Goal: Information Seeking & Learning: Learn about a topic

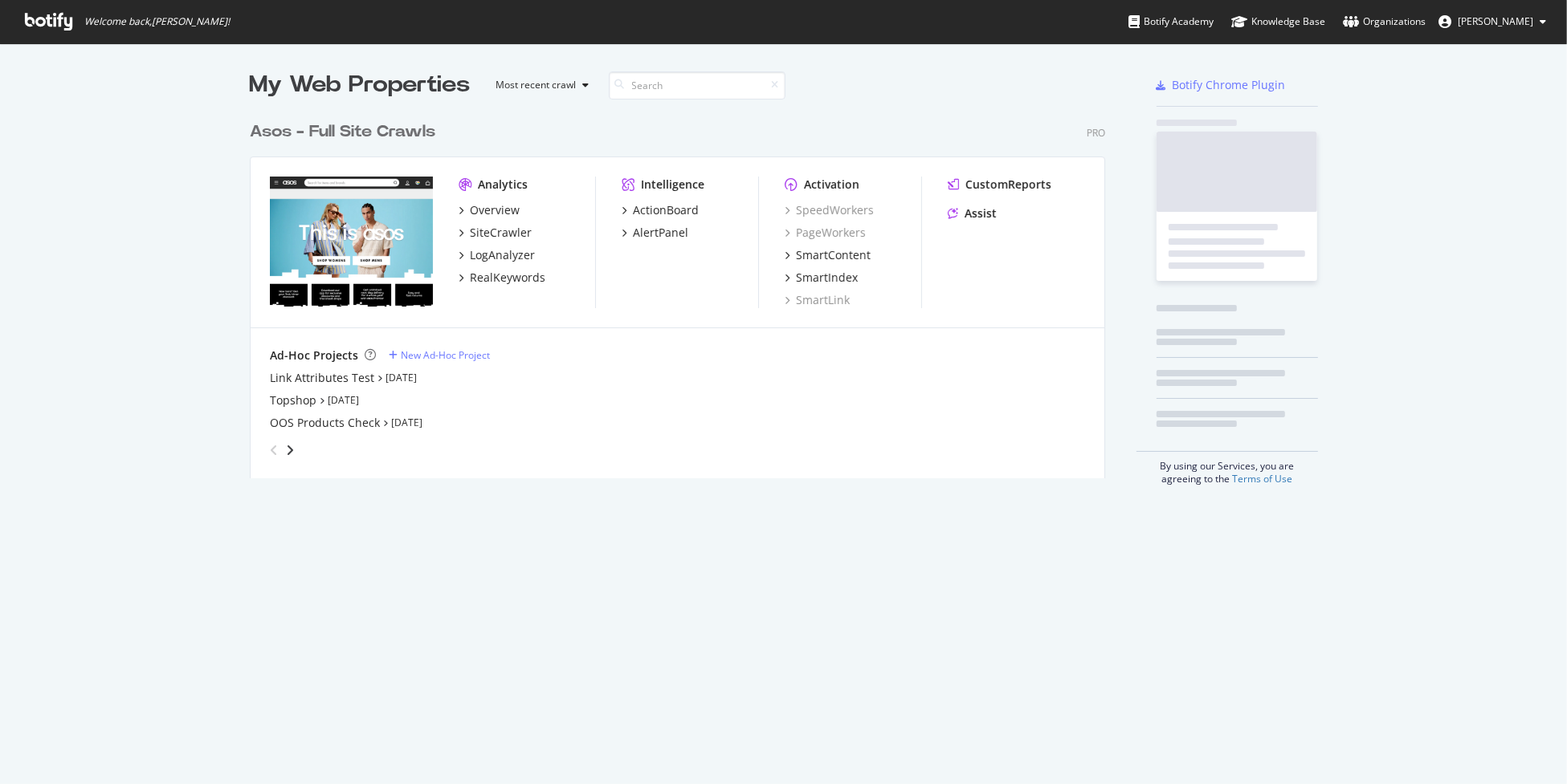
scroll to position [772, 1542]
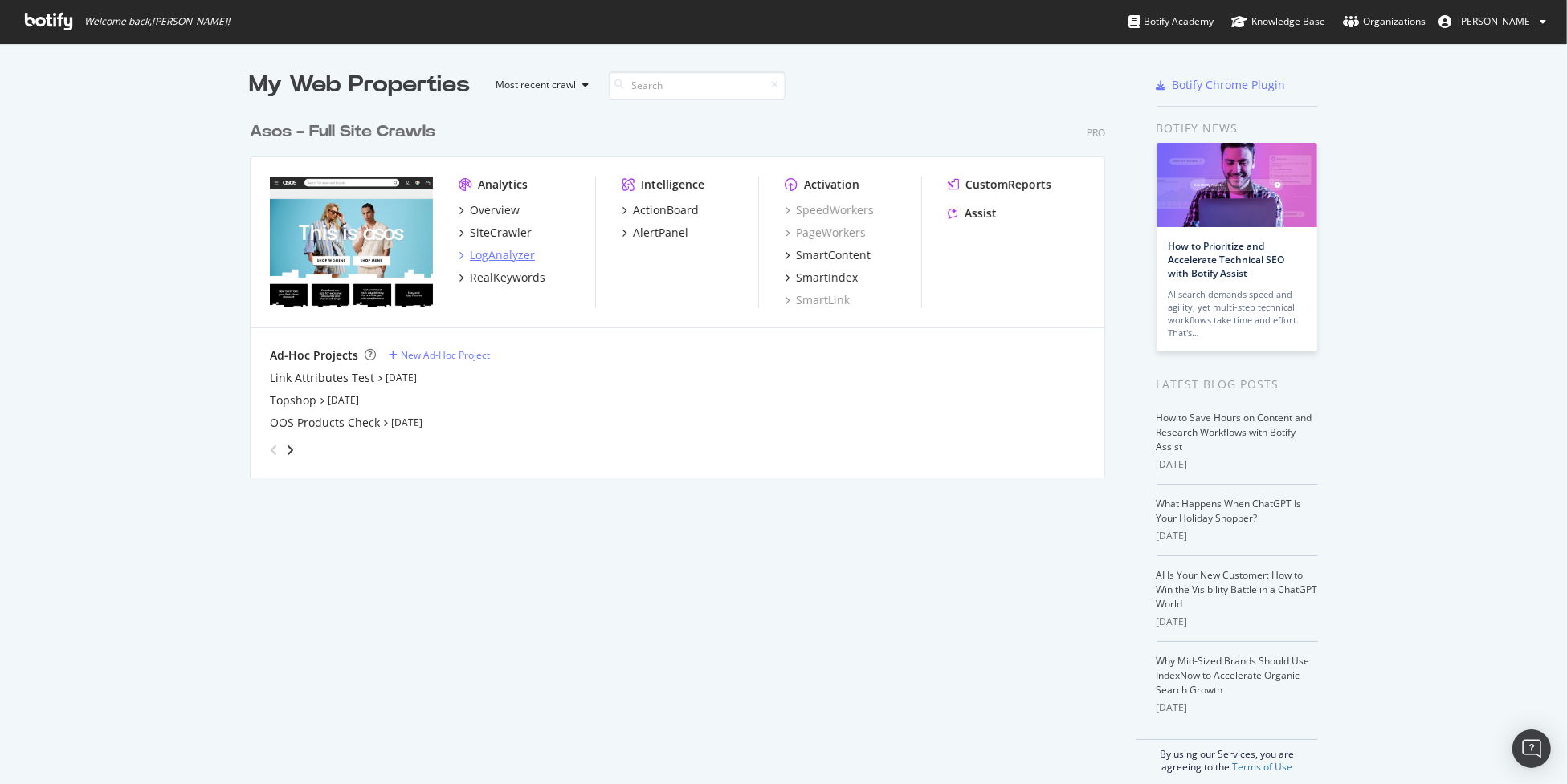
click at [509, 261] on div "LogAnalyzer" at bounding box center [502, 255] width 65 height 16
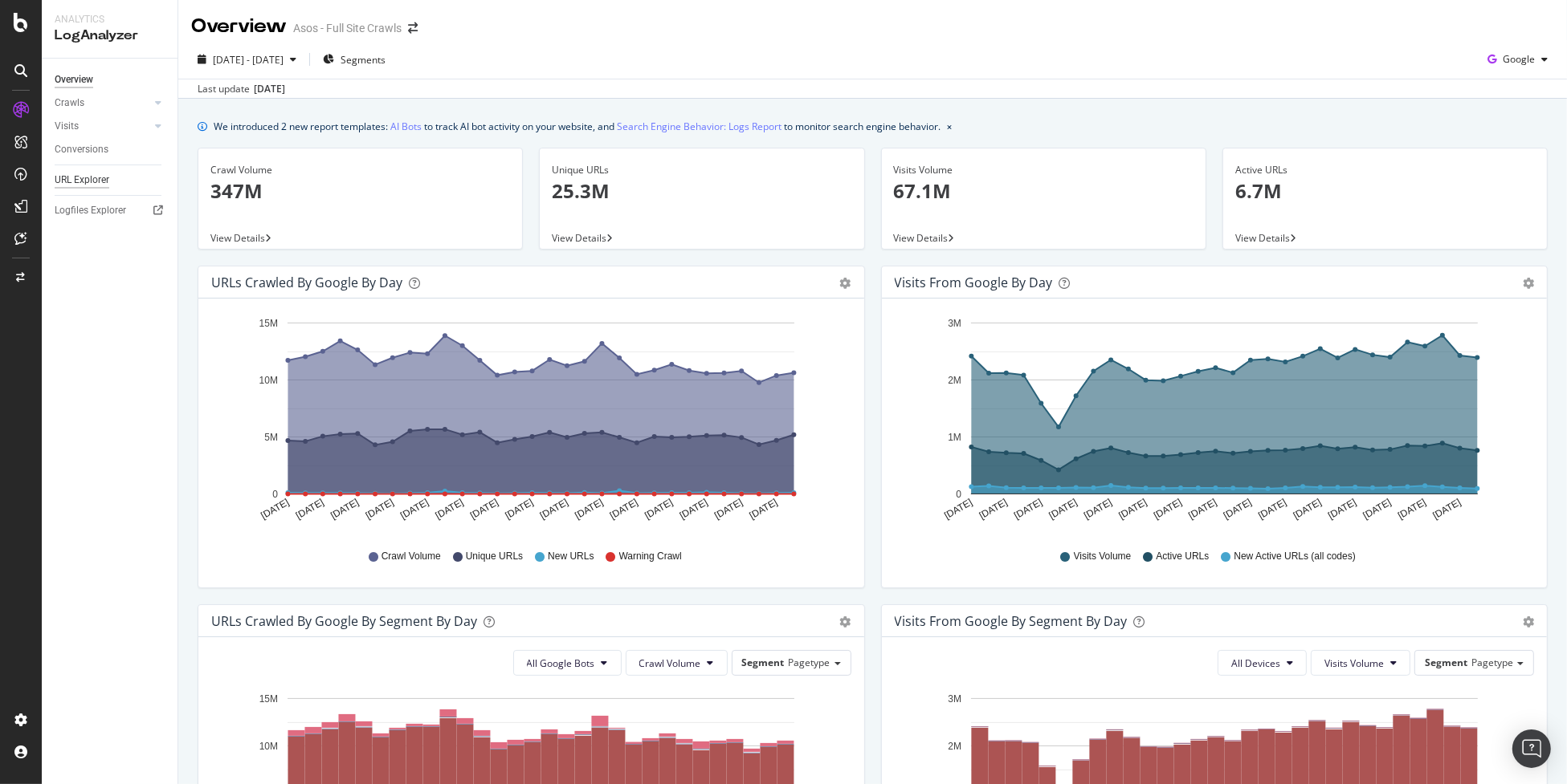
click at [70, 181] on div "URL Explorer" at bounding box center [82, 180] width 55 height 16
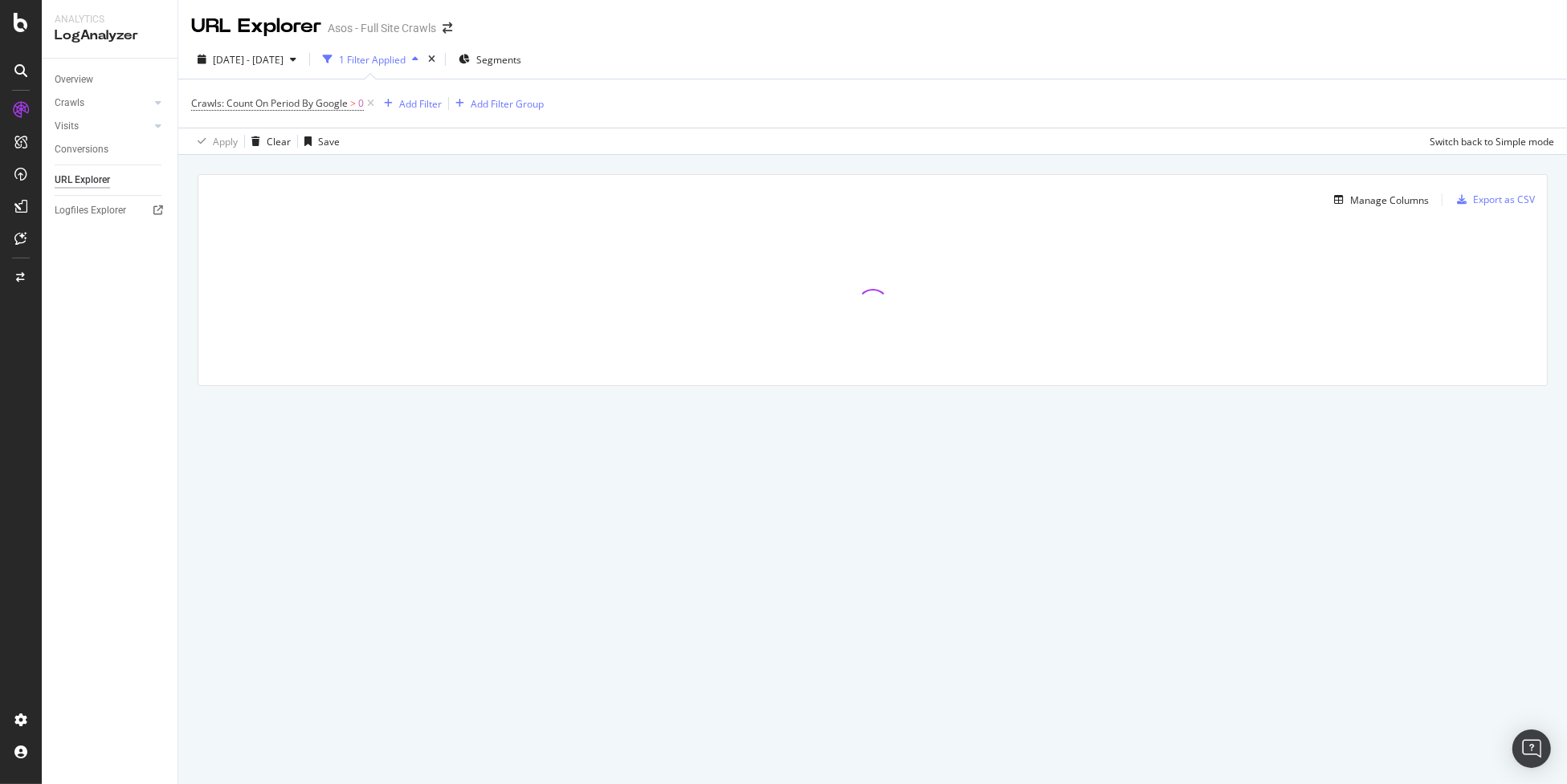
click at [395, 57] on div "1 Filter Applied" at bounding box center [372, 59] width 67 height 14
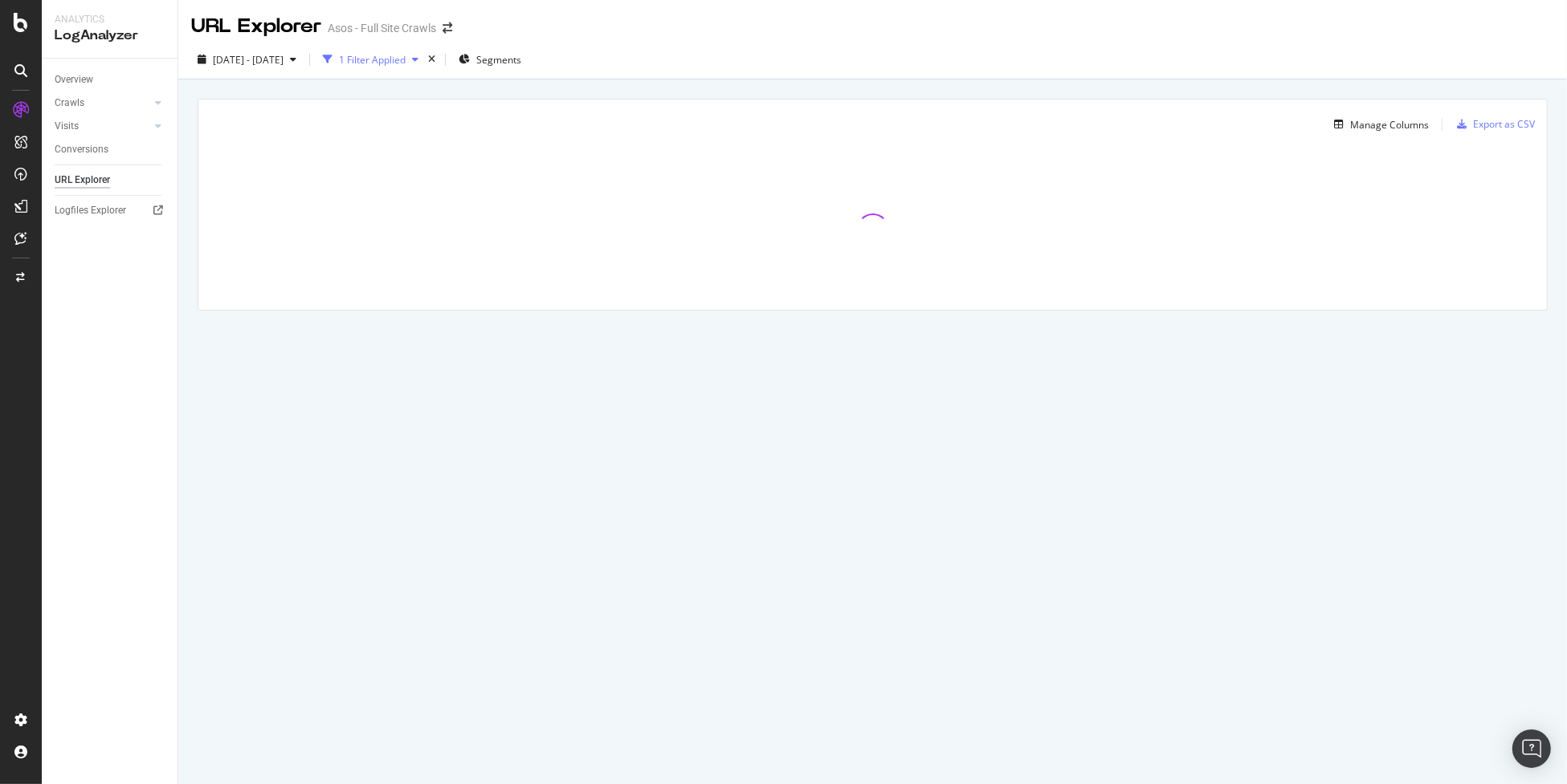
click at [394, 57] on div "1 Filter Applied" at bounding box center [372, 59] width 67 height 14
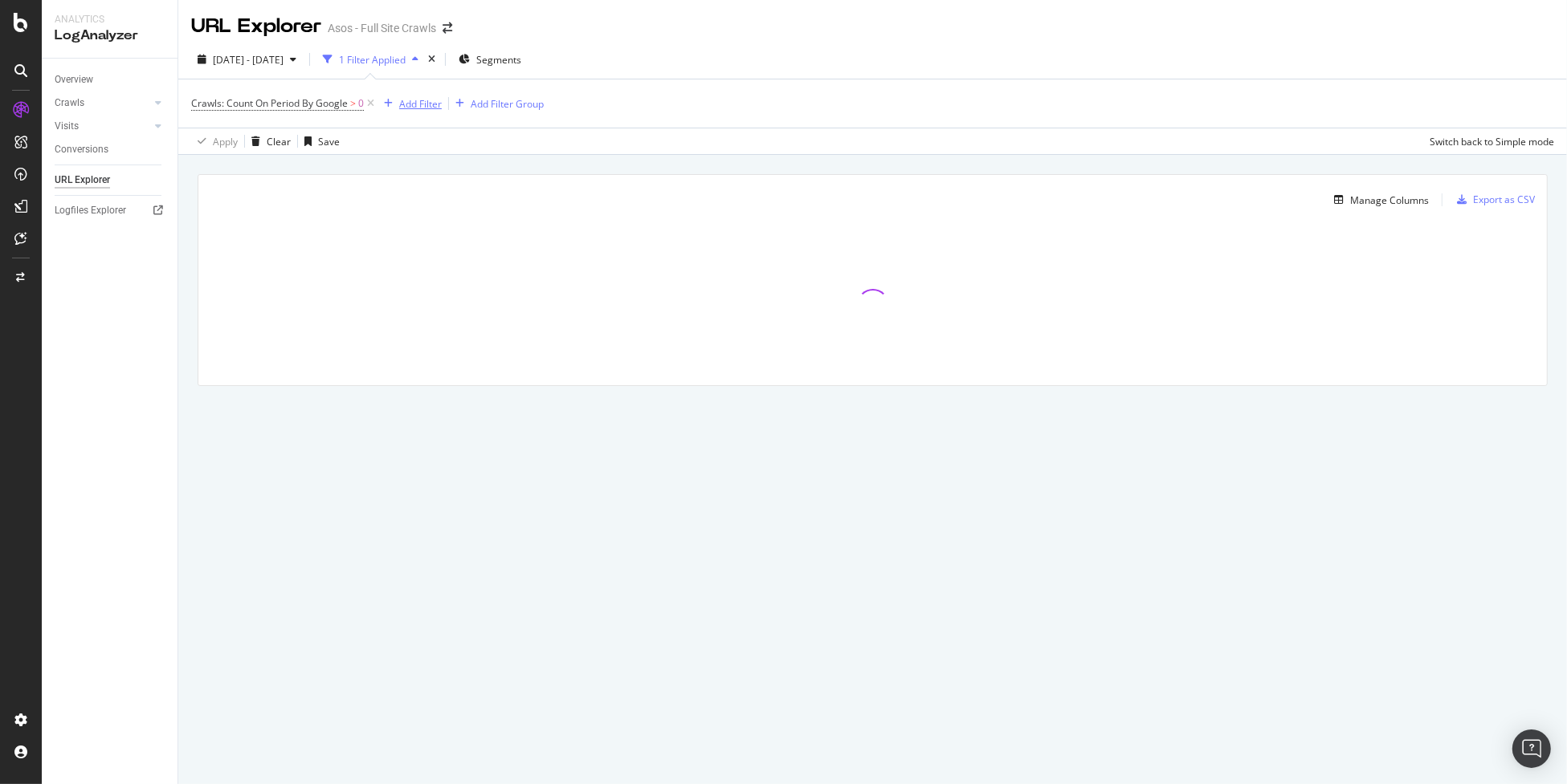
click at [407, 107] on div "Add Filter" at bounding box center [420, 104] width 43 height 14
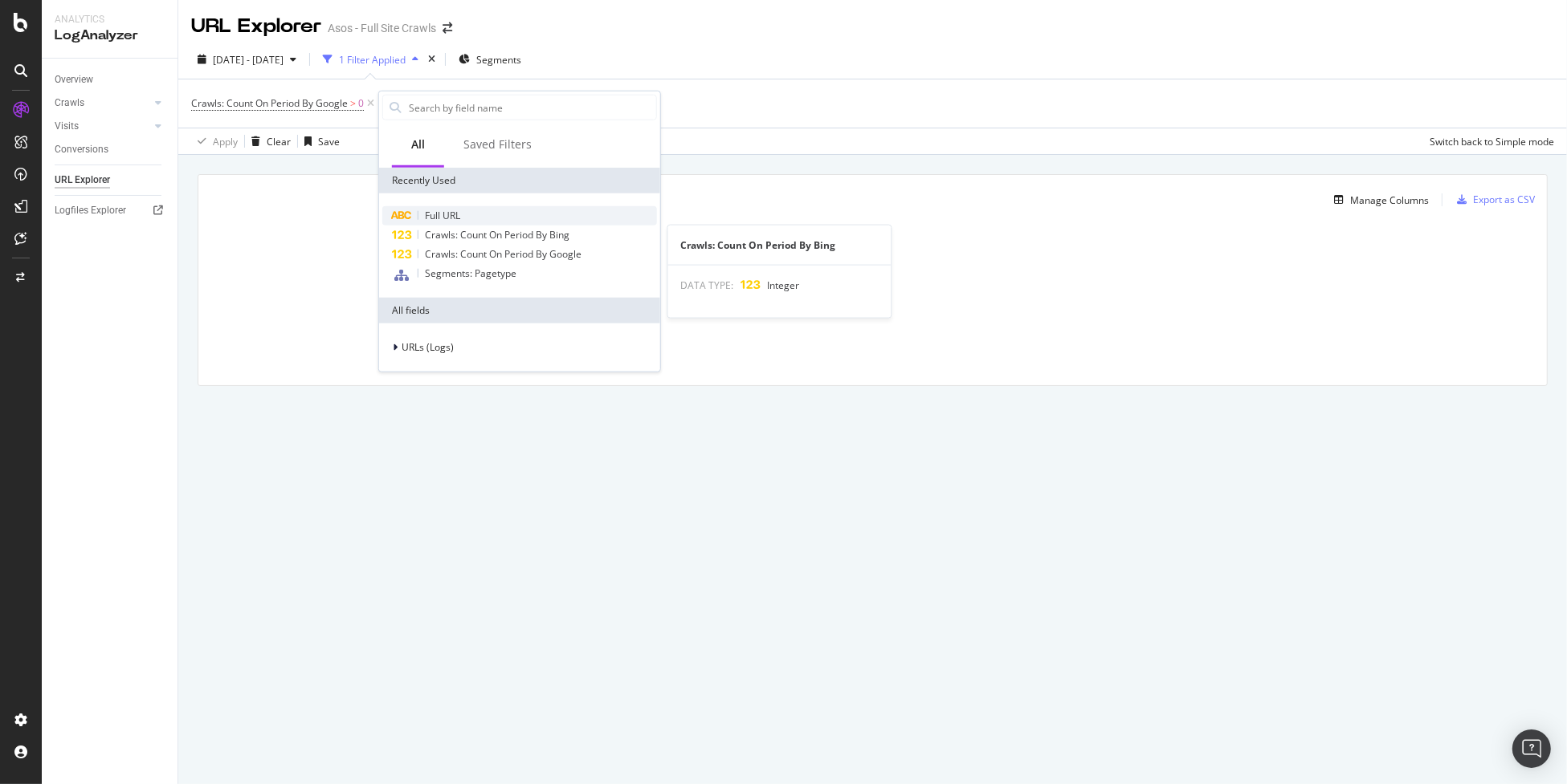
click at [494, 223] on div "Full URL" at bounding box center [519, 215] width 275 height 19
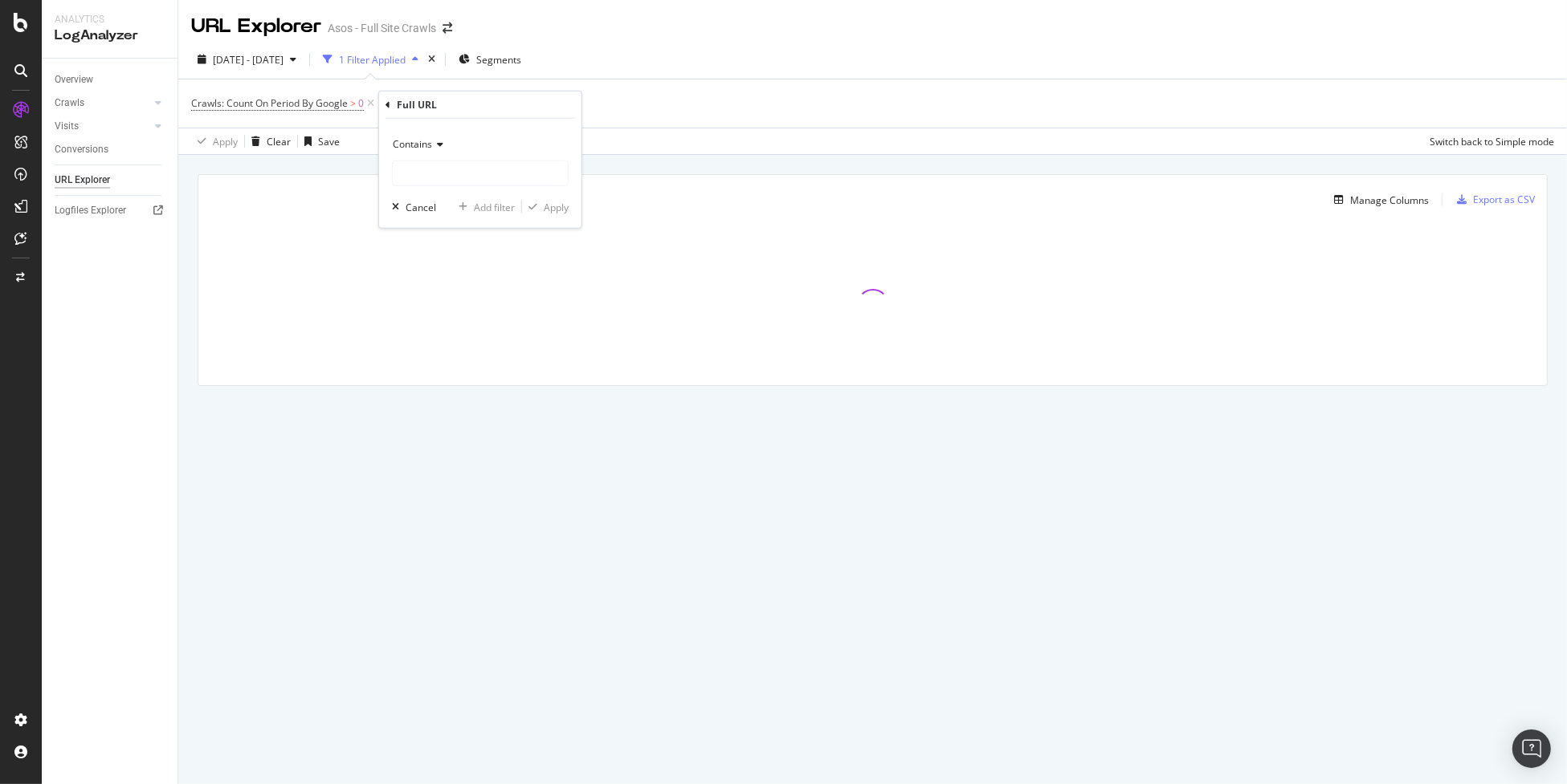
click at [421, 139] on span "Contains" at bounding box center [412, 144] width 39 height 14
click at [468, 174] on div "Equal to" at bounding box center [482, 177] width 171 height 21
click at [490, 174] on input "text" at bounding box center [481, 173] width 175 height 26
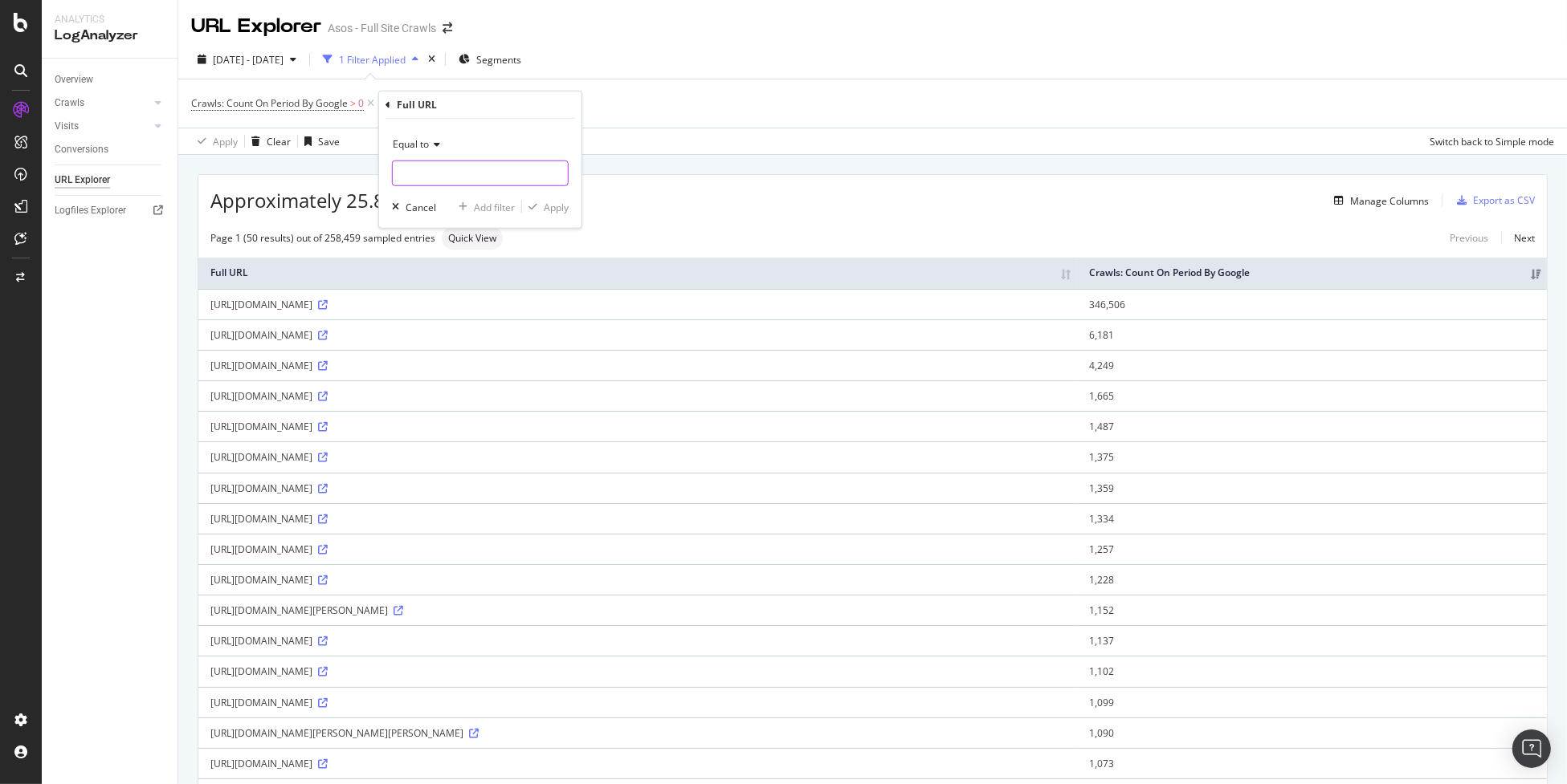
paste input "[URL][DOMAIN_NAME]"
type input "[URL][DOMAIN_NAME]"
click at [560, 211] on div "Apply" at bounding box center [555, 206] width 25 height 14
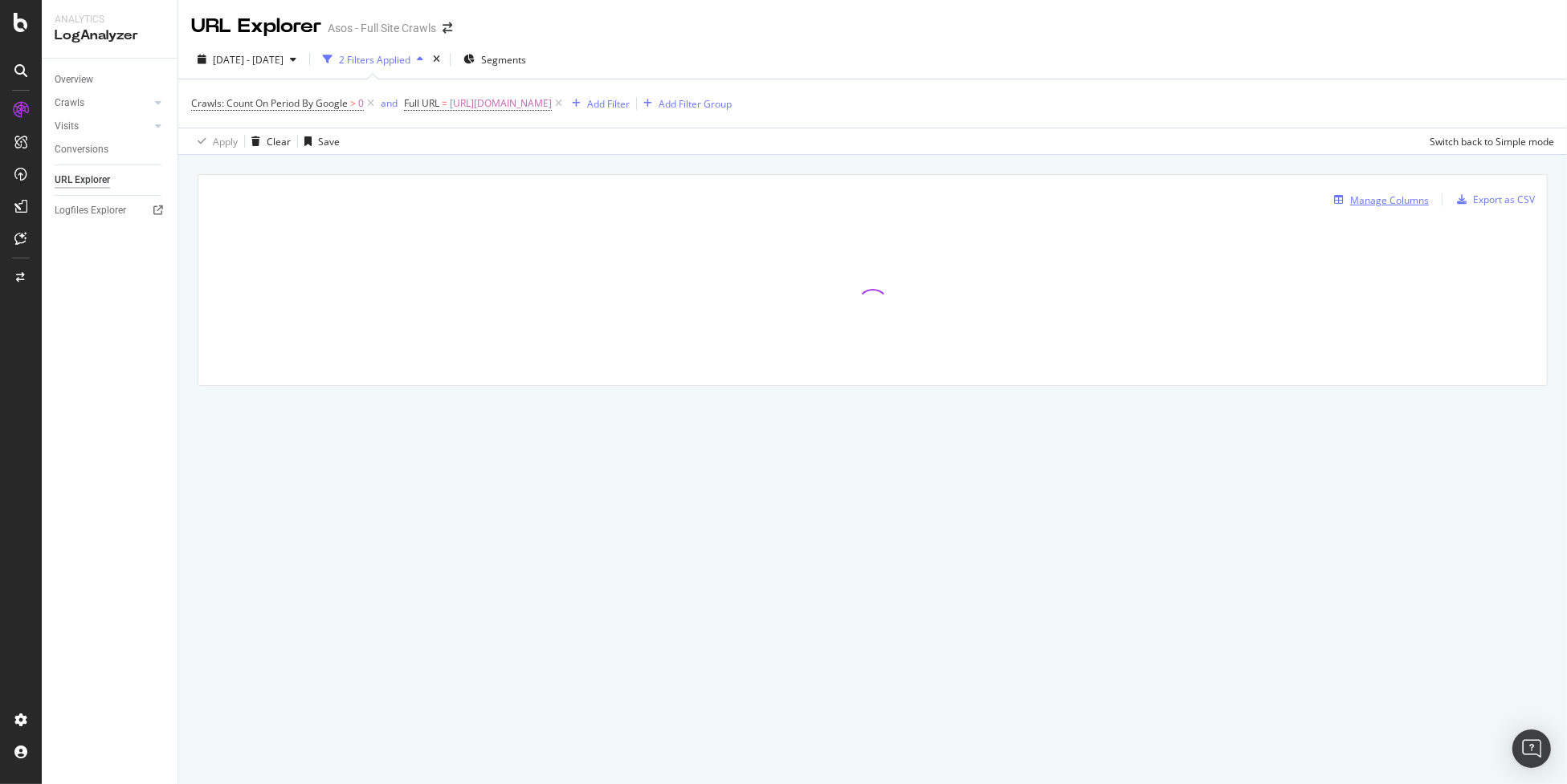
click at [1408, 203] on div "Manage Columns" at bounding box center [1390, 200] width 78 height 14
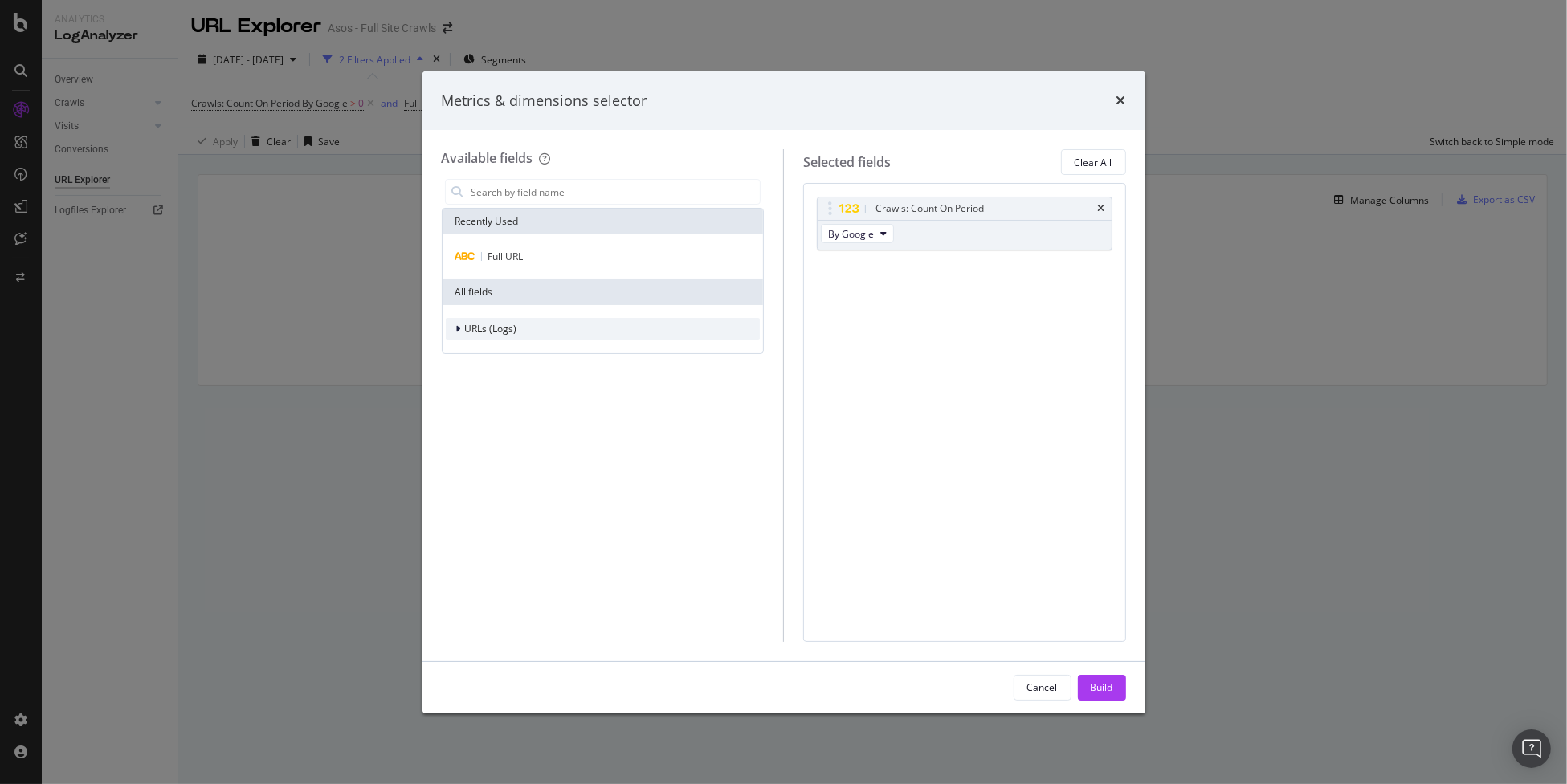
click at [500, 331] on span "URLs (Logs)" at bounding box center [491, 328] width 52 height 14
click at [463, 403] on div "Crawls" at bounding box center [475, 403] width 59 height 16
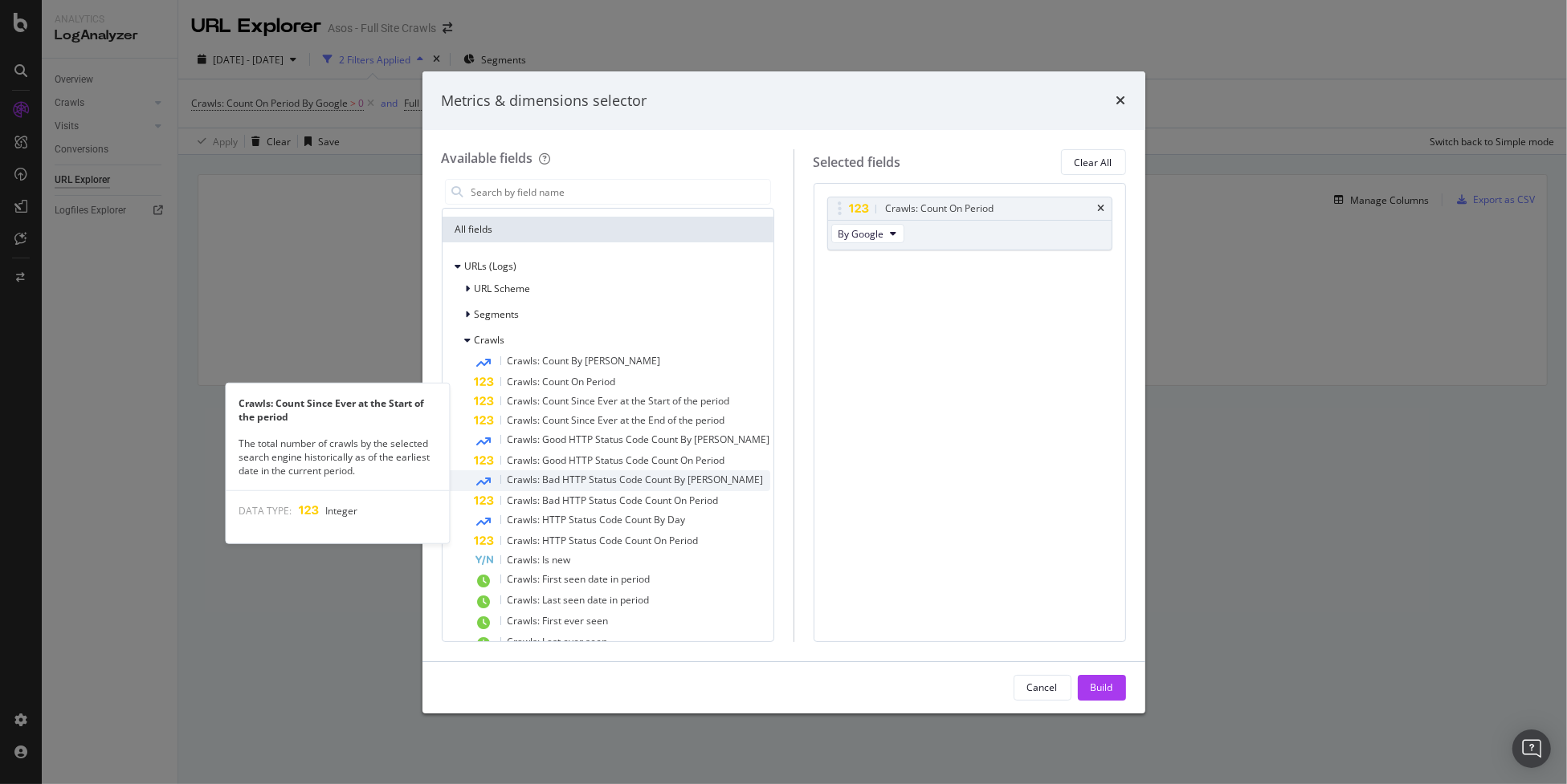
scroll to position [79, 0]
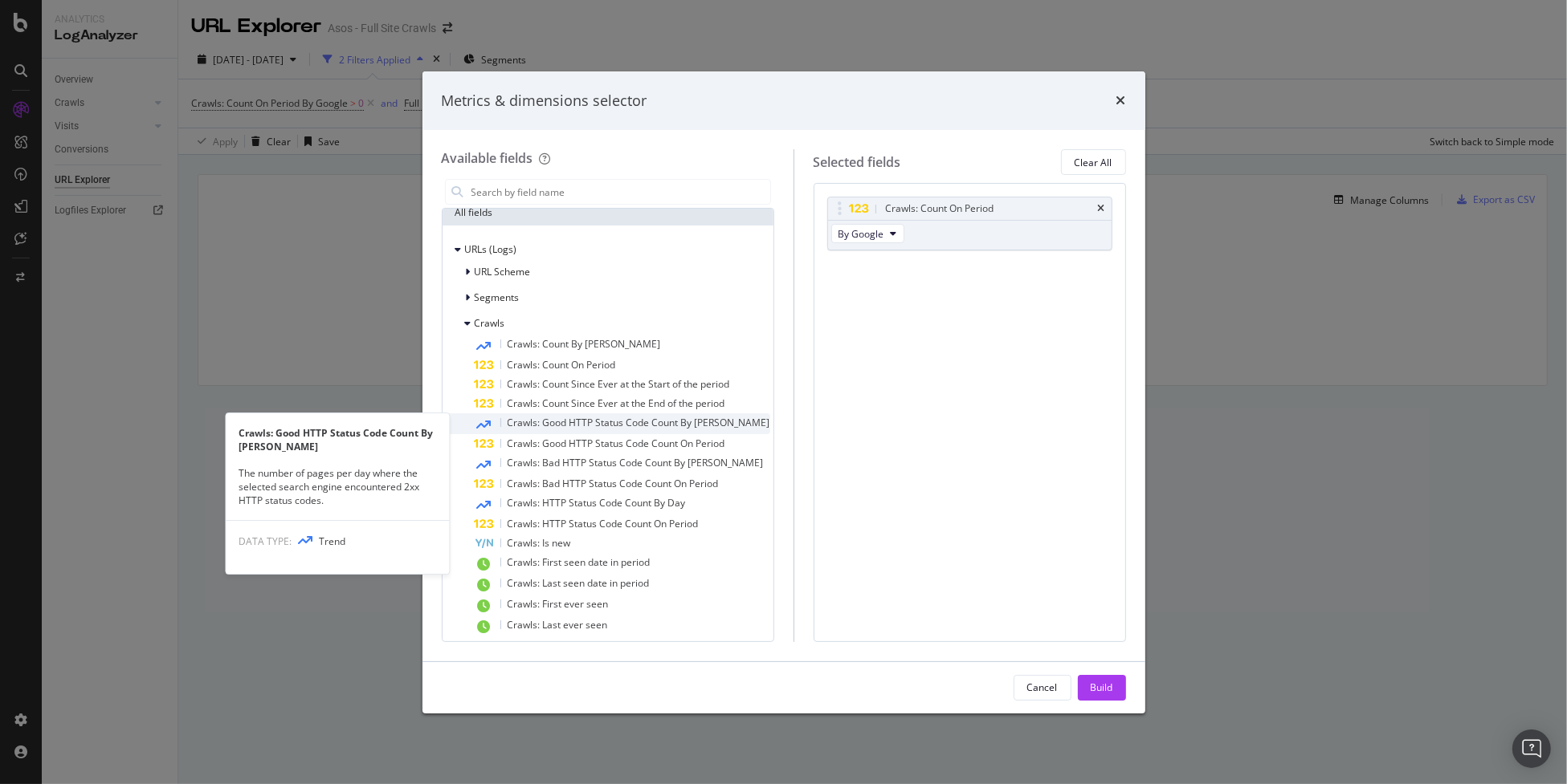
click at [559, 421] on span "Crawls: Good HTTP Status Code Count By [PERSON_NAME]" at bounding box center [639, 422] width 263 height 14
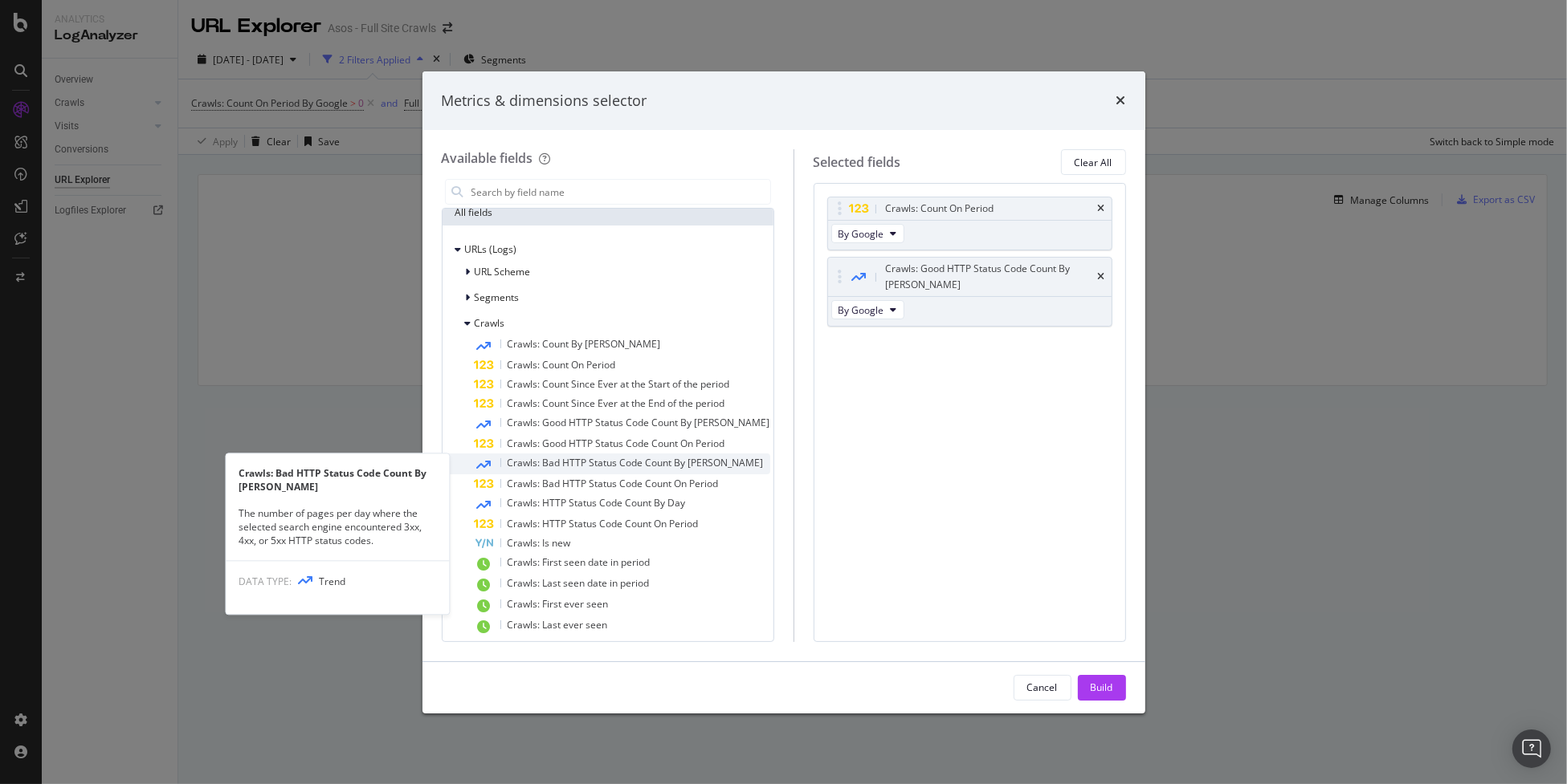
click at [551, 461] on span "Crawls: Bad HTTP Status Code Count By [PERSON_NAME]" at bounding box center [636, 462] width 256 height 14
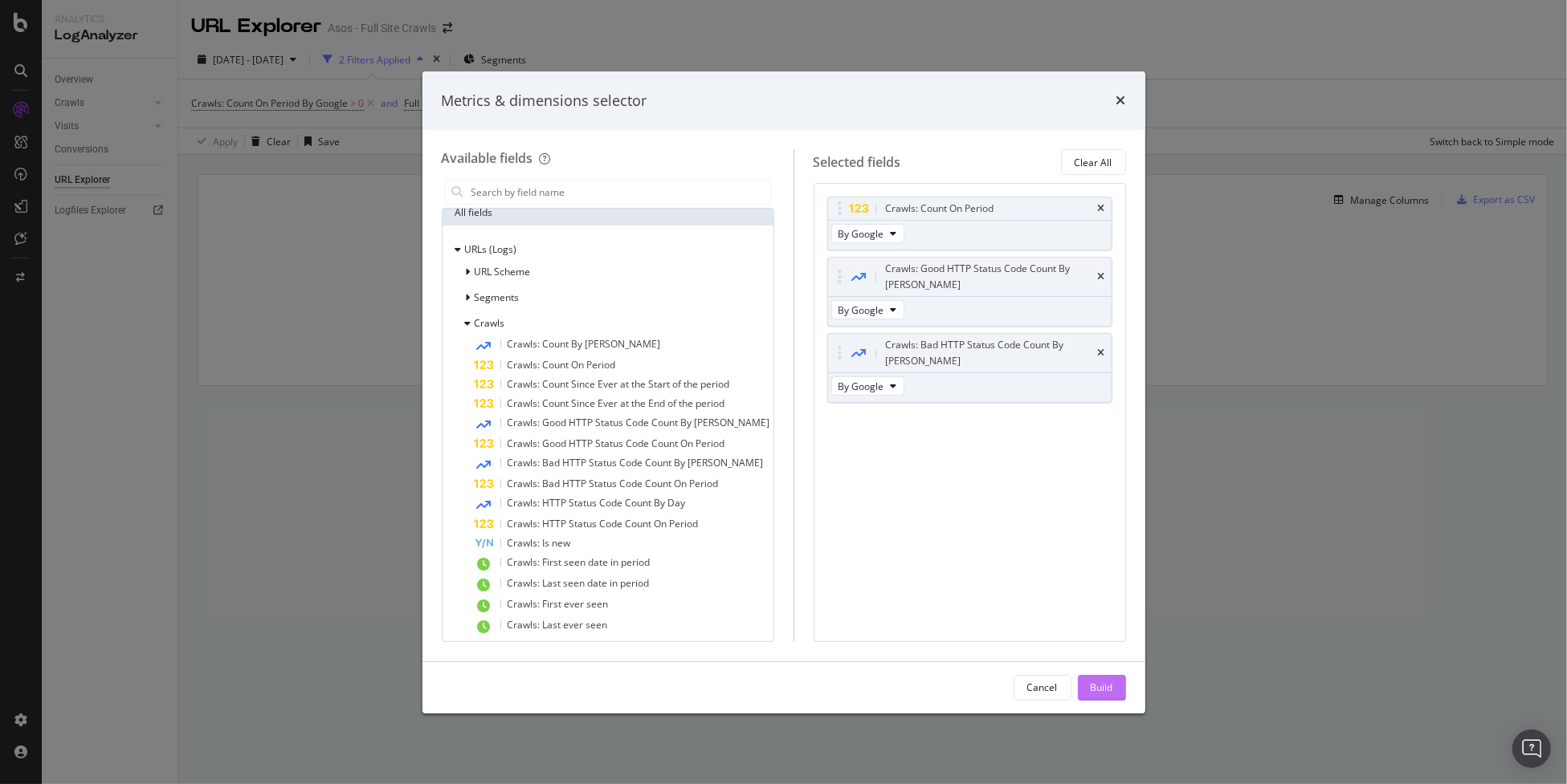
click at [1102, 684] on div "Build" at bounding box center [1102, 687] width 23 height 14
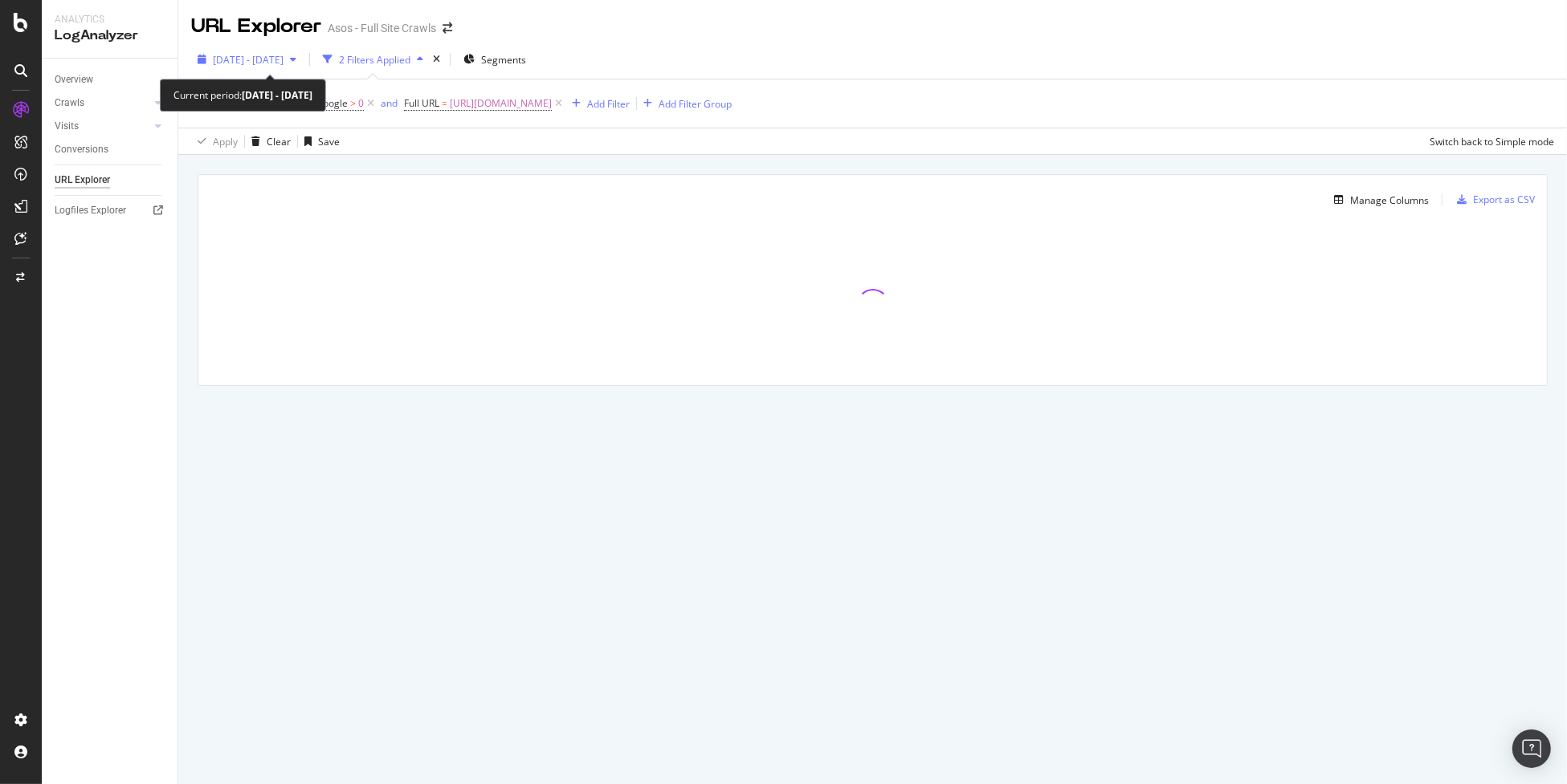
click at [282, 61] on span "[DATE] - [DATE]" at bounding box center [248, 59] width 71 height 14
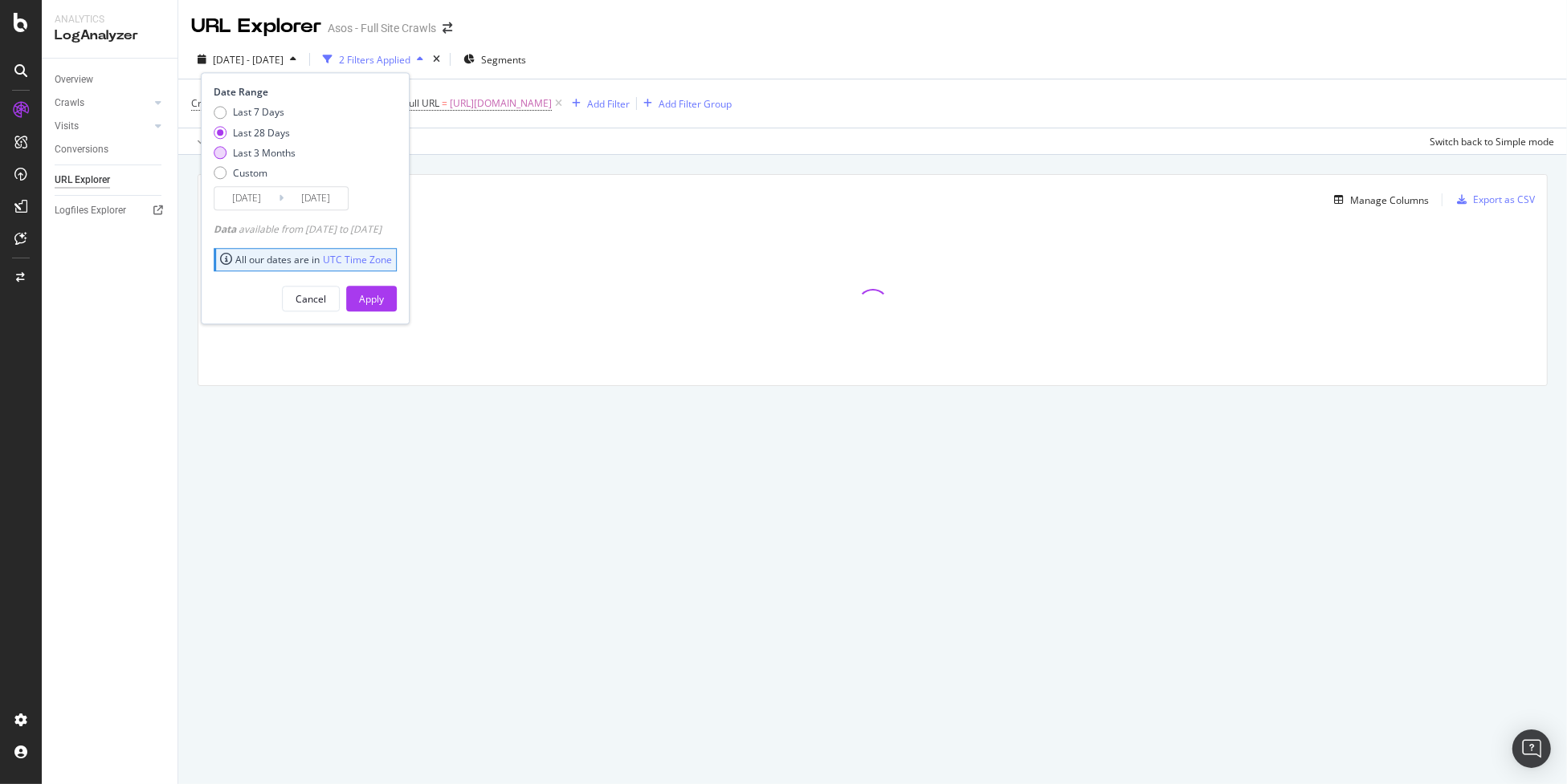
click at [244, 150] on div "Last 3 Months" at bounding box center [264, 152] width 63 height 14
type input "[DATE]"
click at [384, 301] on div "Apply" at bounding box center [371, 299] width 25 height 14
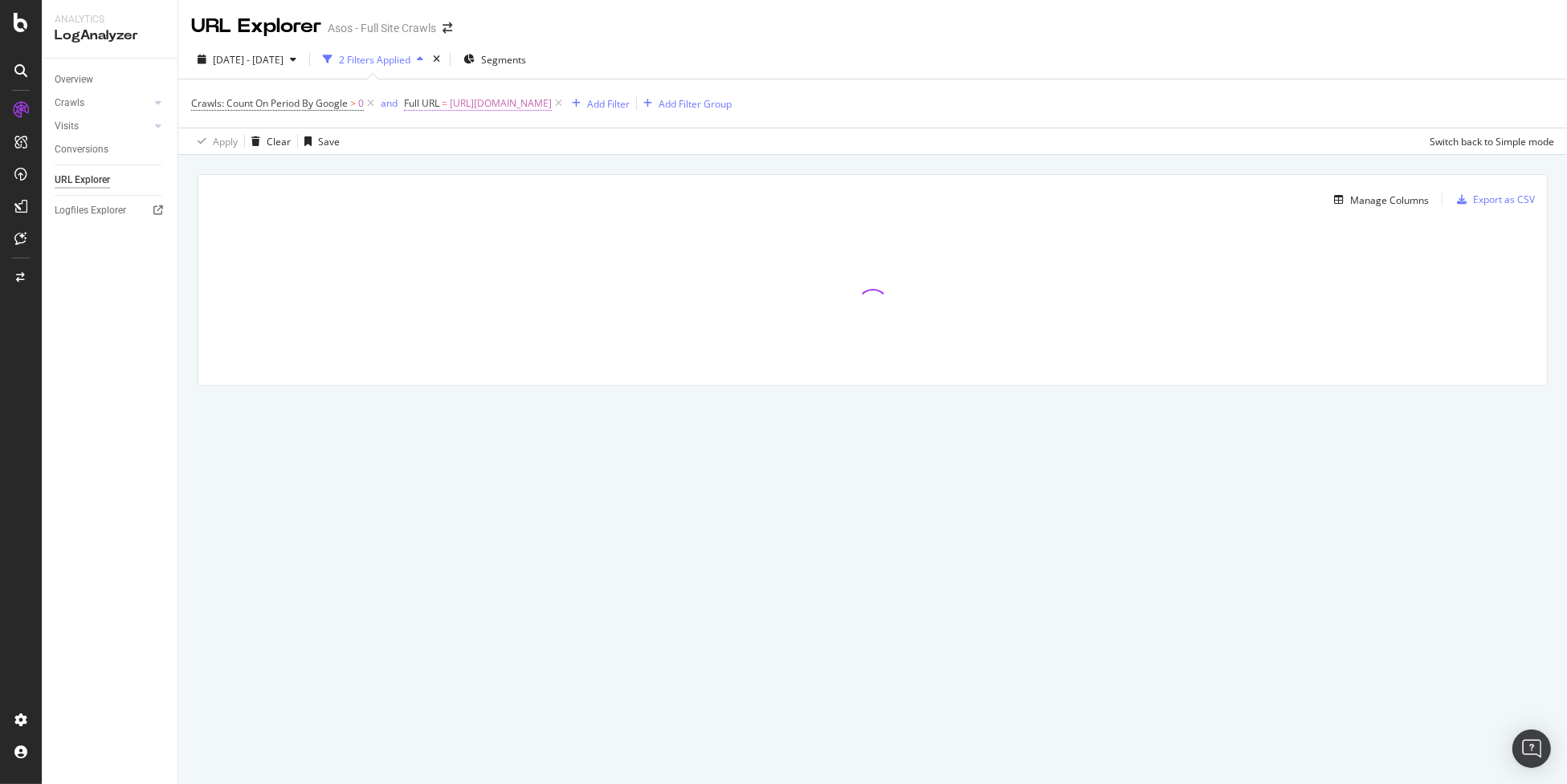
click at [552, 106] on span "[URL][DOMAIN_NAME]" at bounding box center [501, 103] width 102 height 23
click at [809, 68] on div "[DATE] - [DATE] 2 Filters Applied Segments" at bounding box center [873, 62] width 1389 height 32
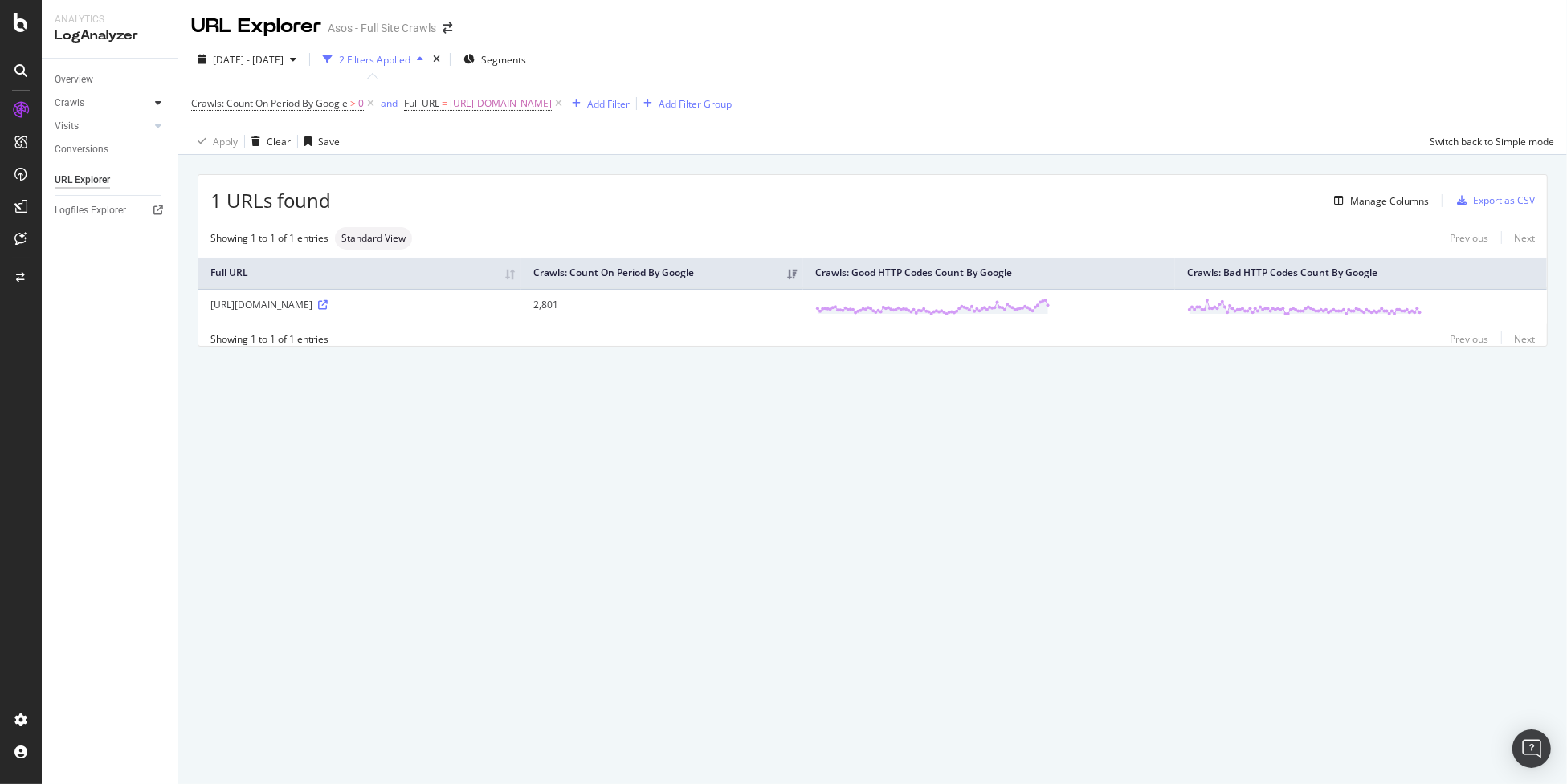
click at [152, 104] on div at bounding box center [159, 103] width 16 height 16
click at [105, 188] on div "HTTP Codes" at bounding box center [89, 190] width 55 height 16
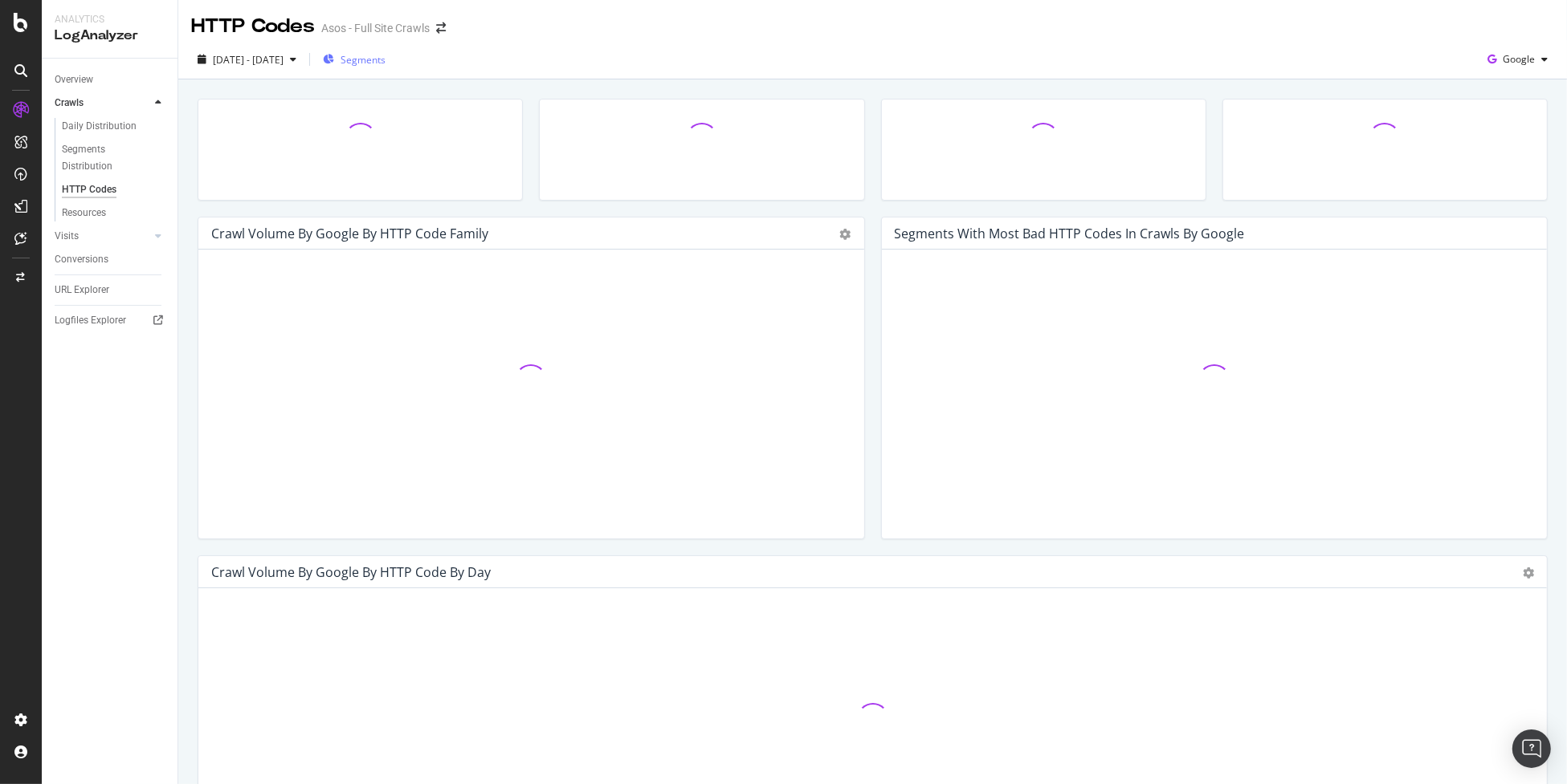
click at [386, 59] on span "Segments" at bounding box center [362, 59] width 45 height 14
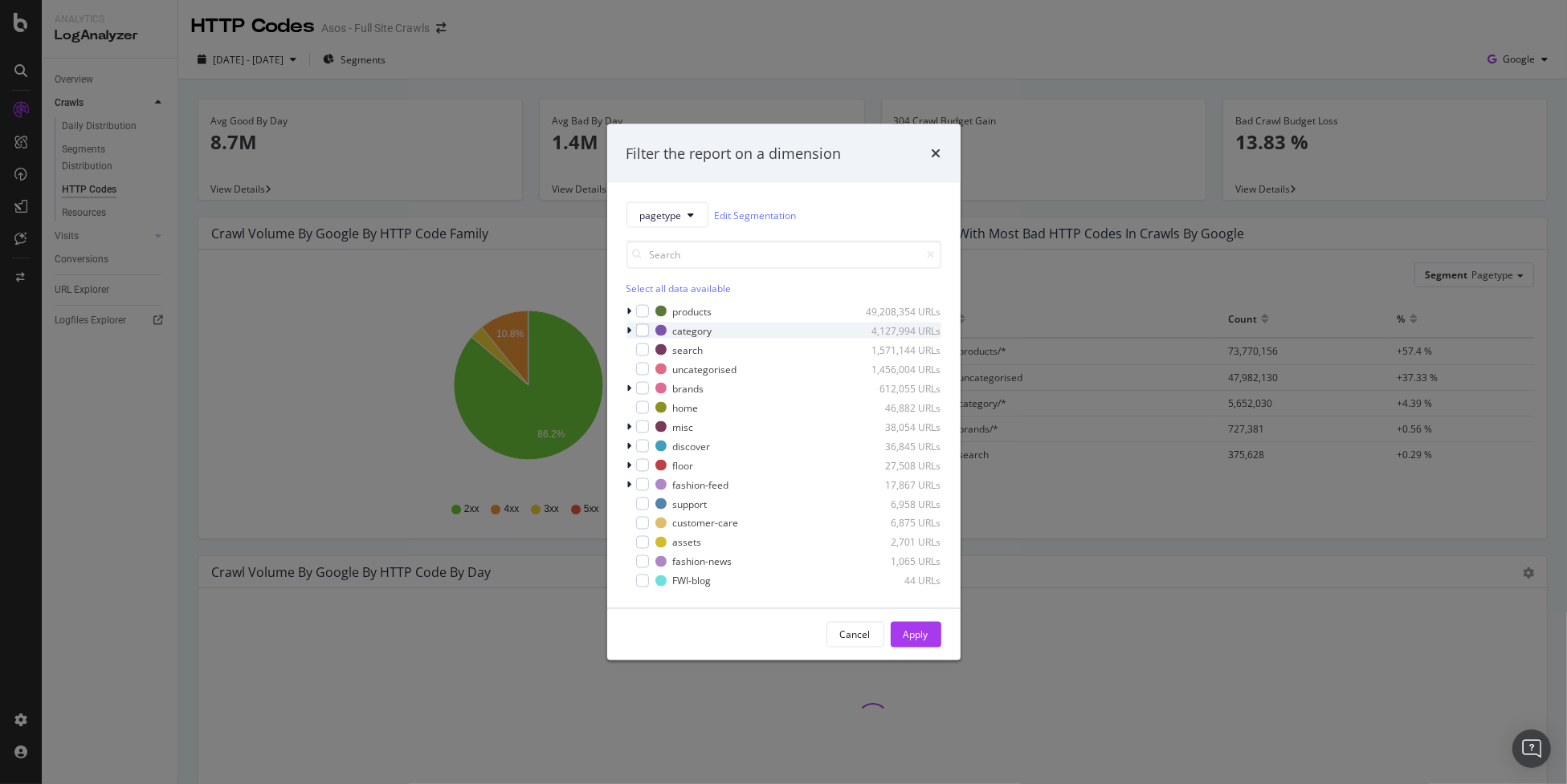
click at [622, 332] on div "pagetype Edit Segmentation Select all data available products 49,208,354 URLs c…" at bounding box center [784, 396] width 354 height 426
click at [628, 329] on icon "modal" at bounding box center [629, 331] width 5 height 10
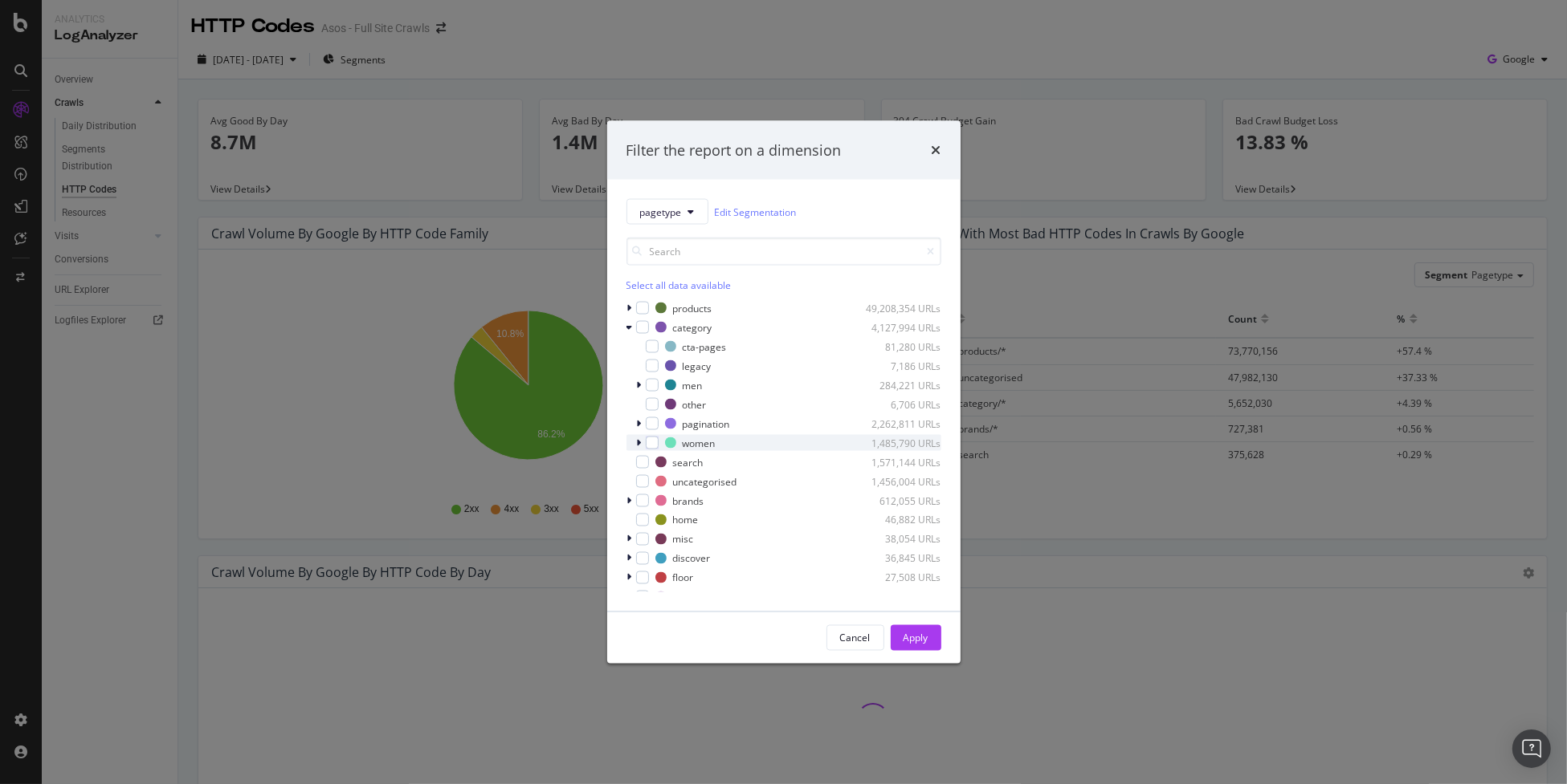
click at [637, 442] on div "modal" at bounding box center [641, 443] width 10 height 16
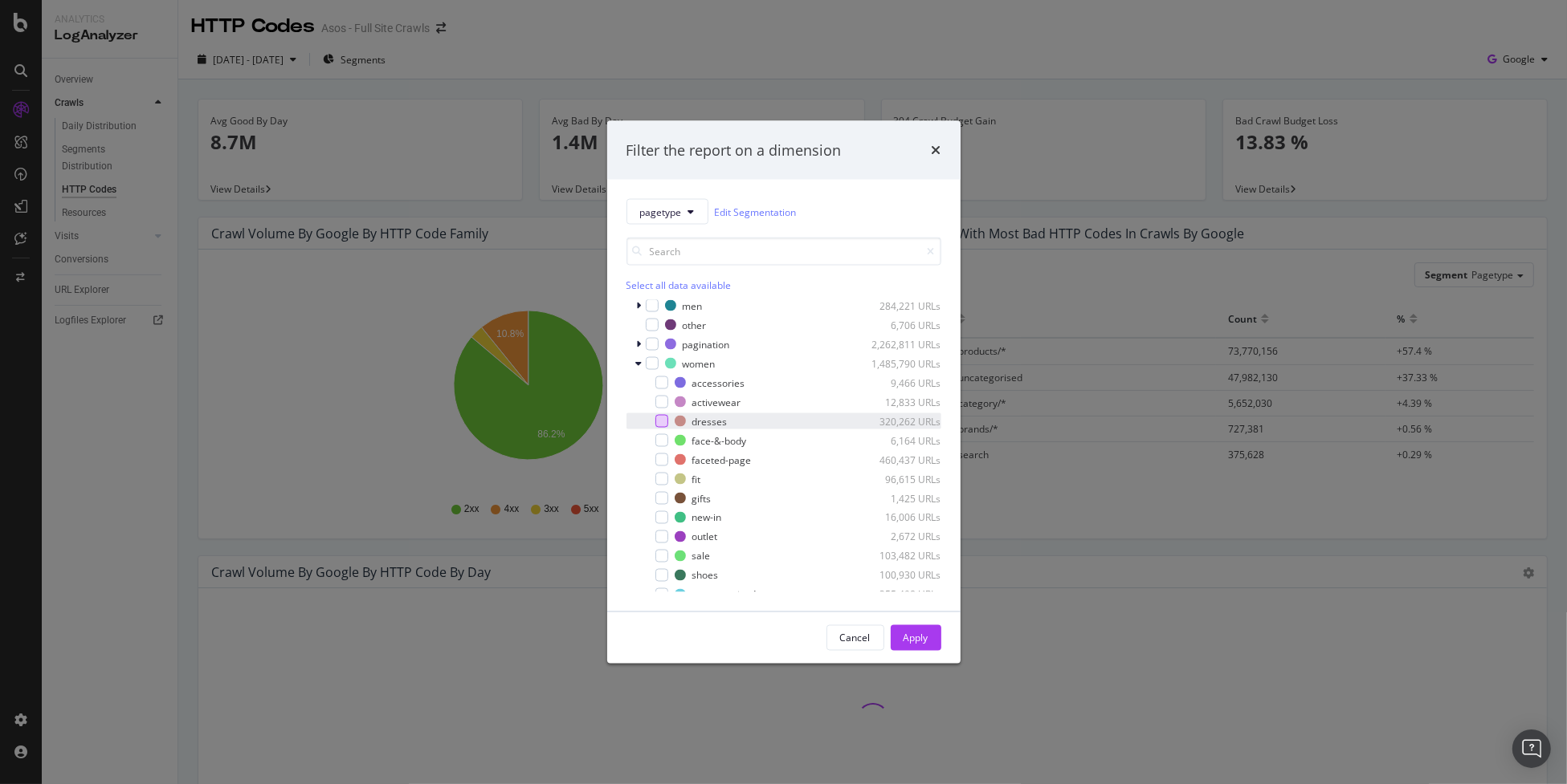
click at [668, 422] on div "modal" at bounding box center [662, 421] width 13 height 13
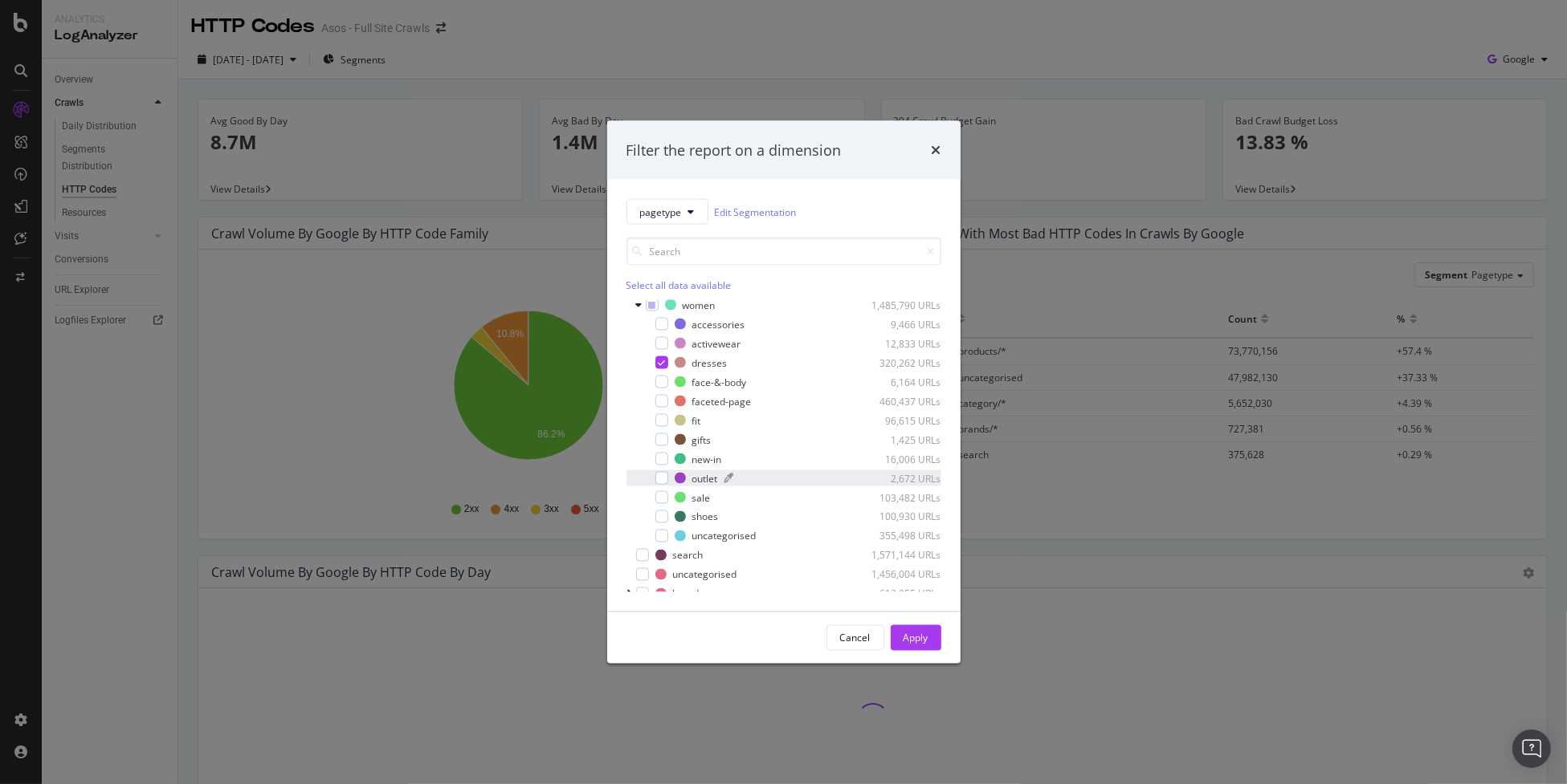
scroll to position [160, 0]
click at [917, 638] on div "Apply" at bounding box center [916, 637] width 25 height 14
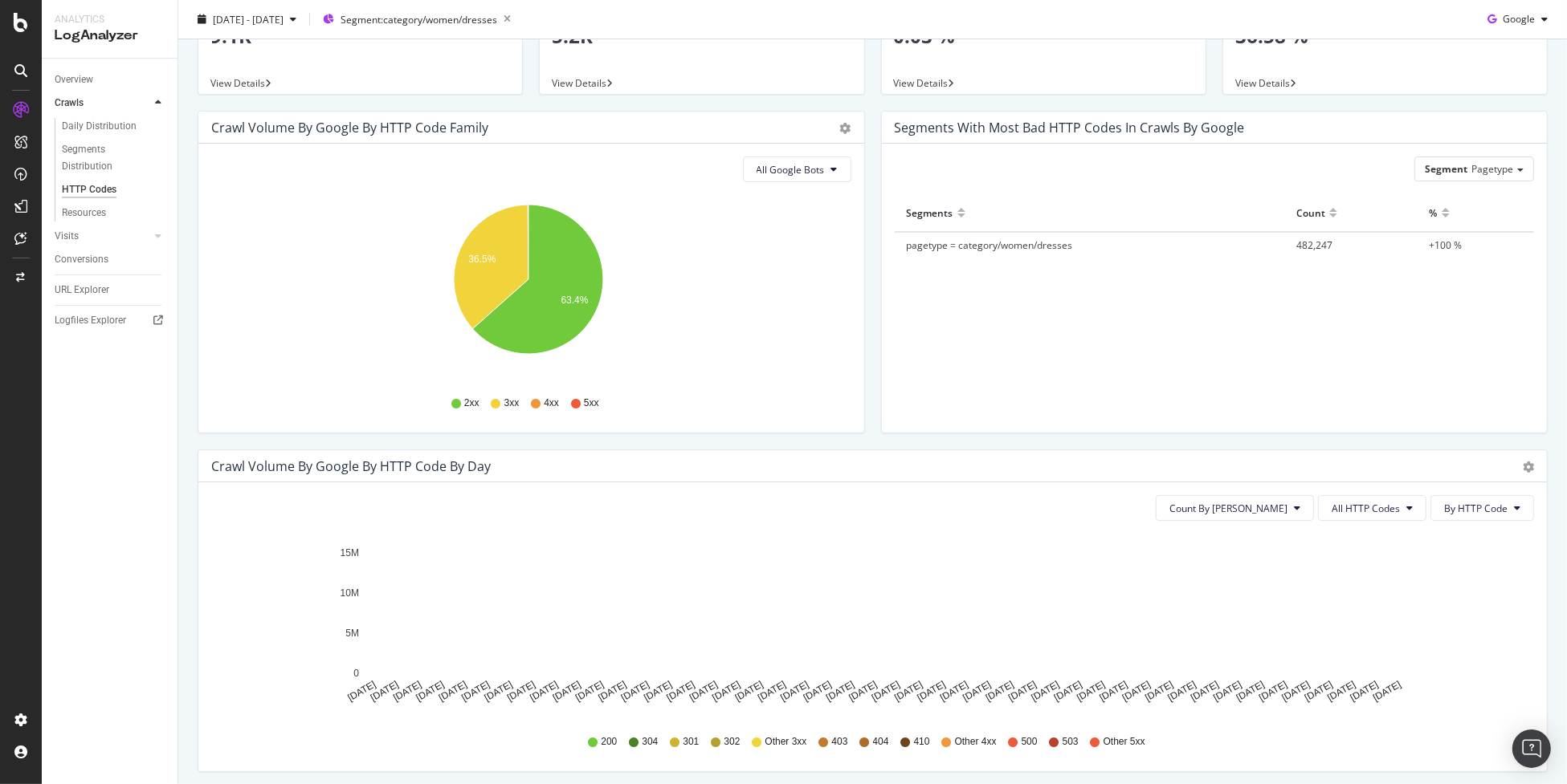
scroll to position [321, 0]
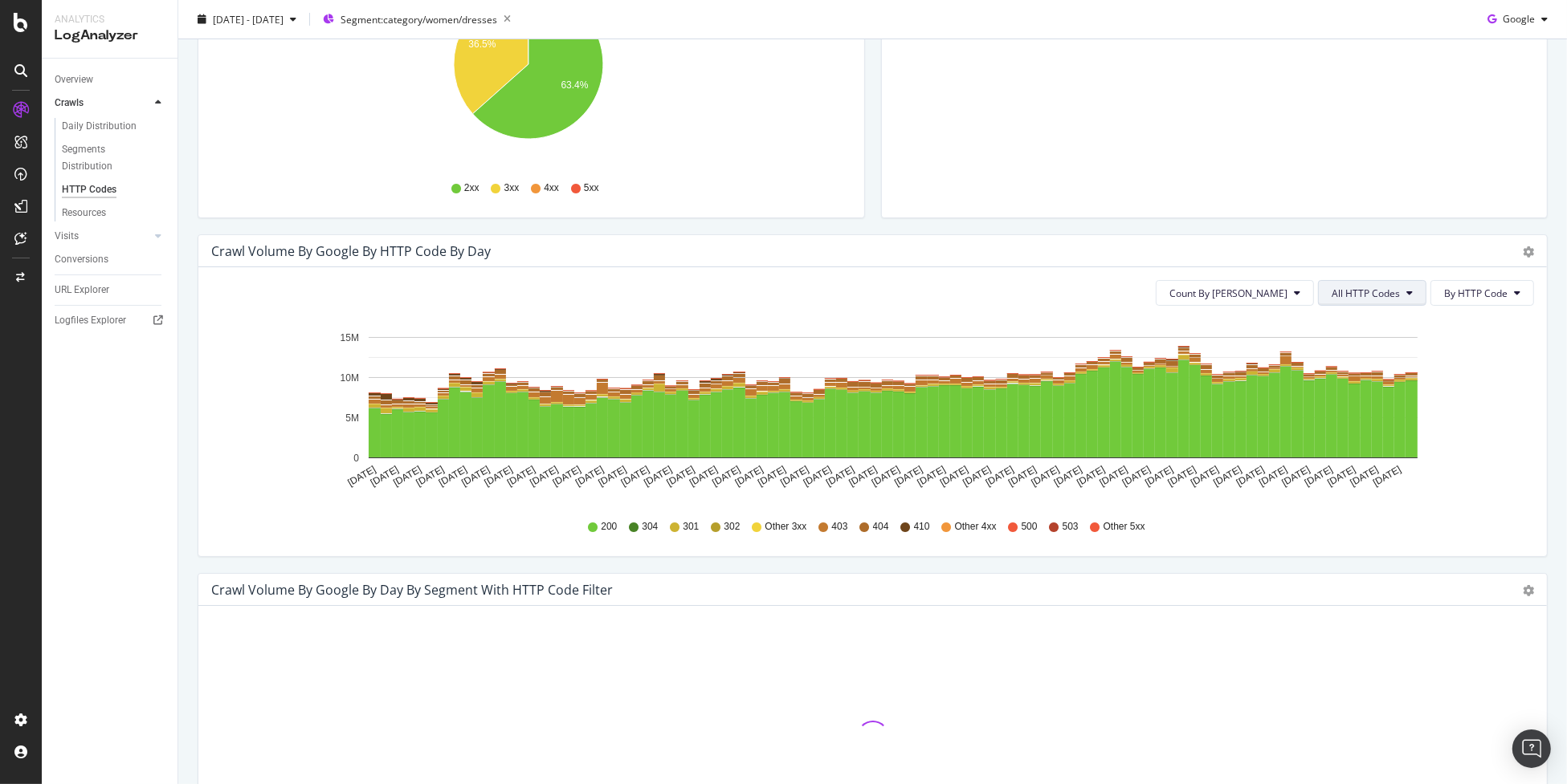
click at [1351, 298] on span "All HTTP Codes" at bounding box center [1365, 293] width 68 height 14
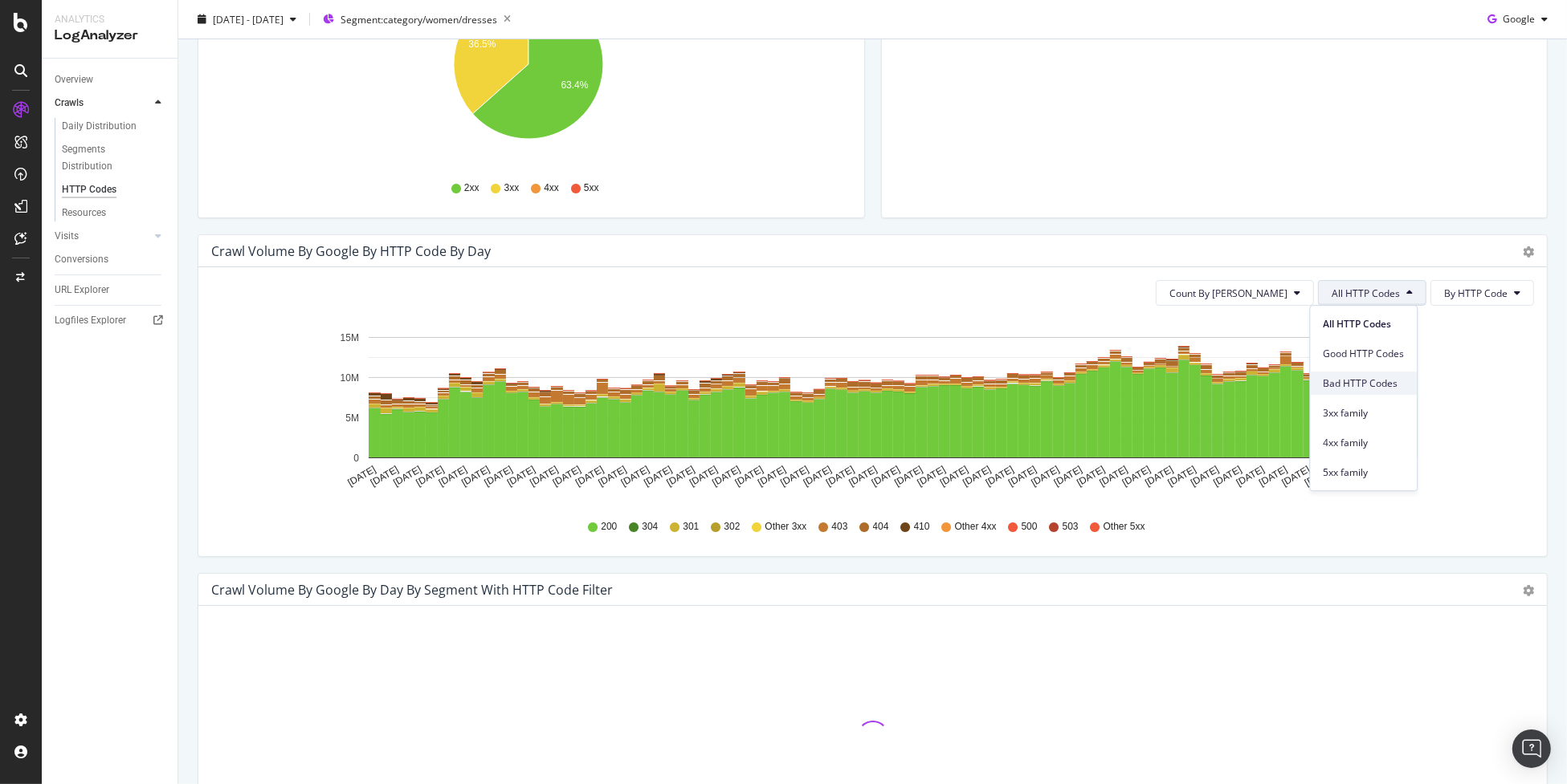
click at [1392, 385] on span "Bad HTTP Codes" at bounding box center [1364, 384] width 81 height 15
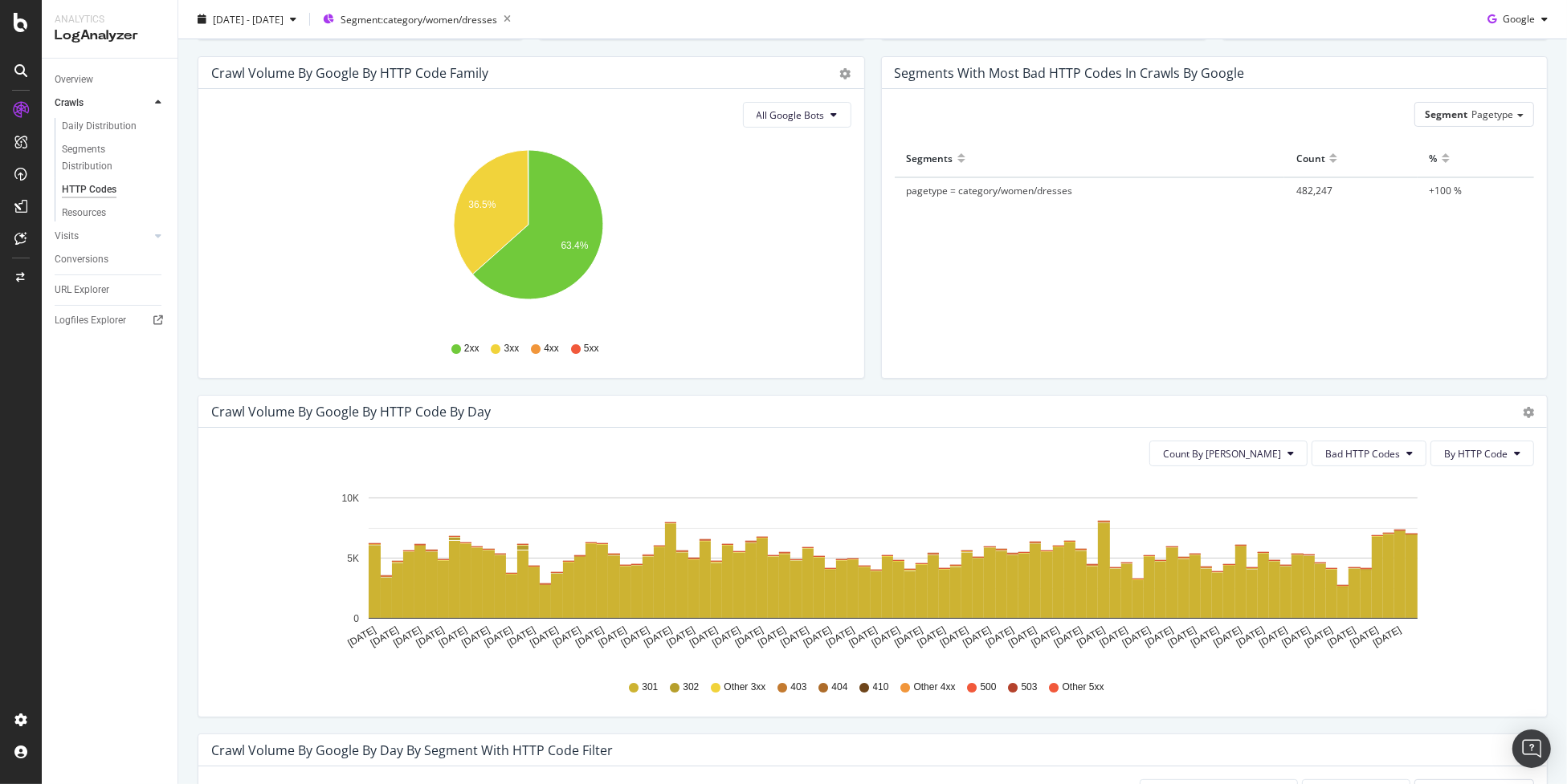
scroll to position [0, 0]
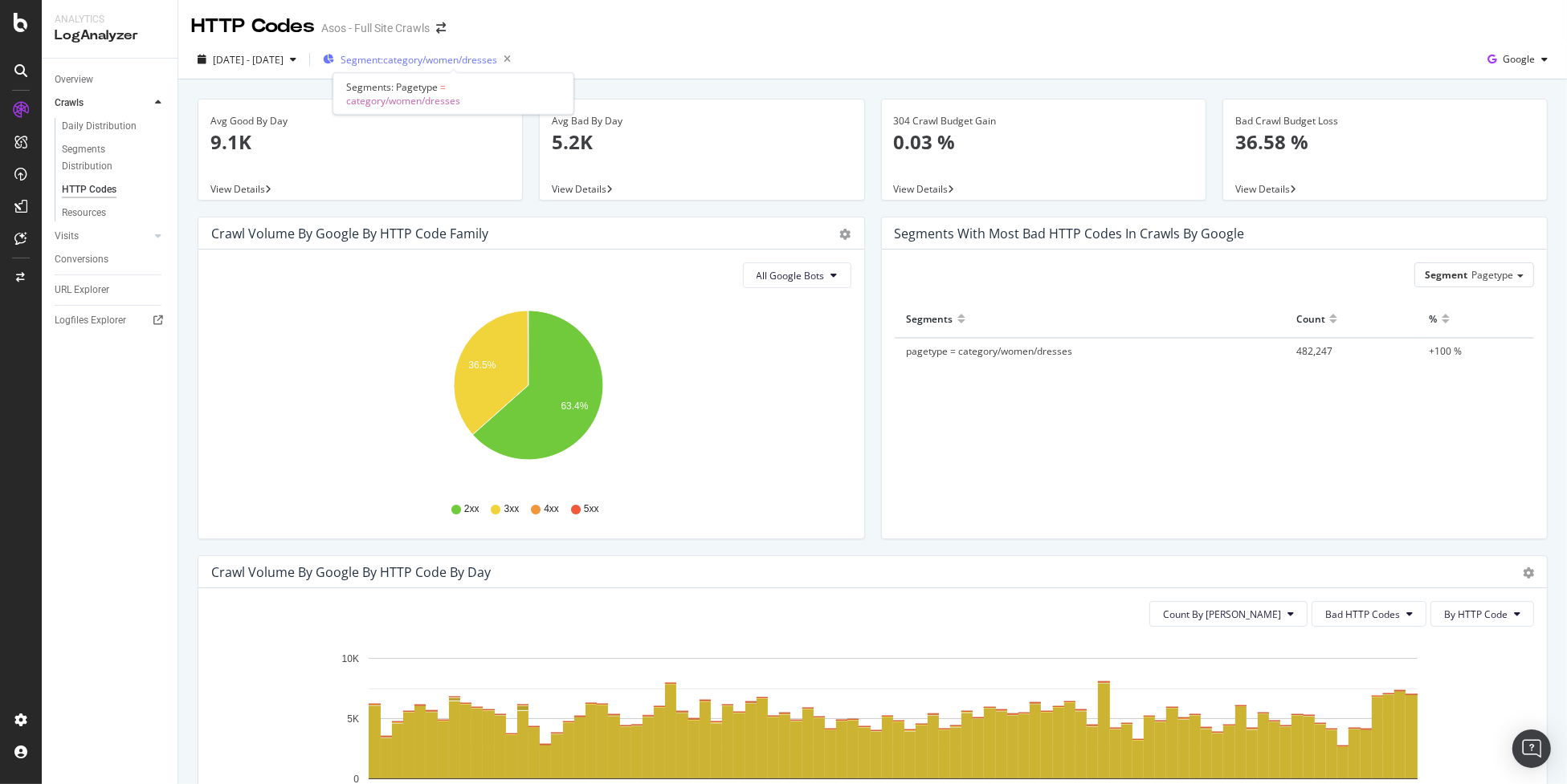
click at [491, 64] on span "Segment: category/women/dresses" at bounding box center [419, 59] width 157 height 14
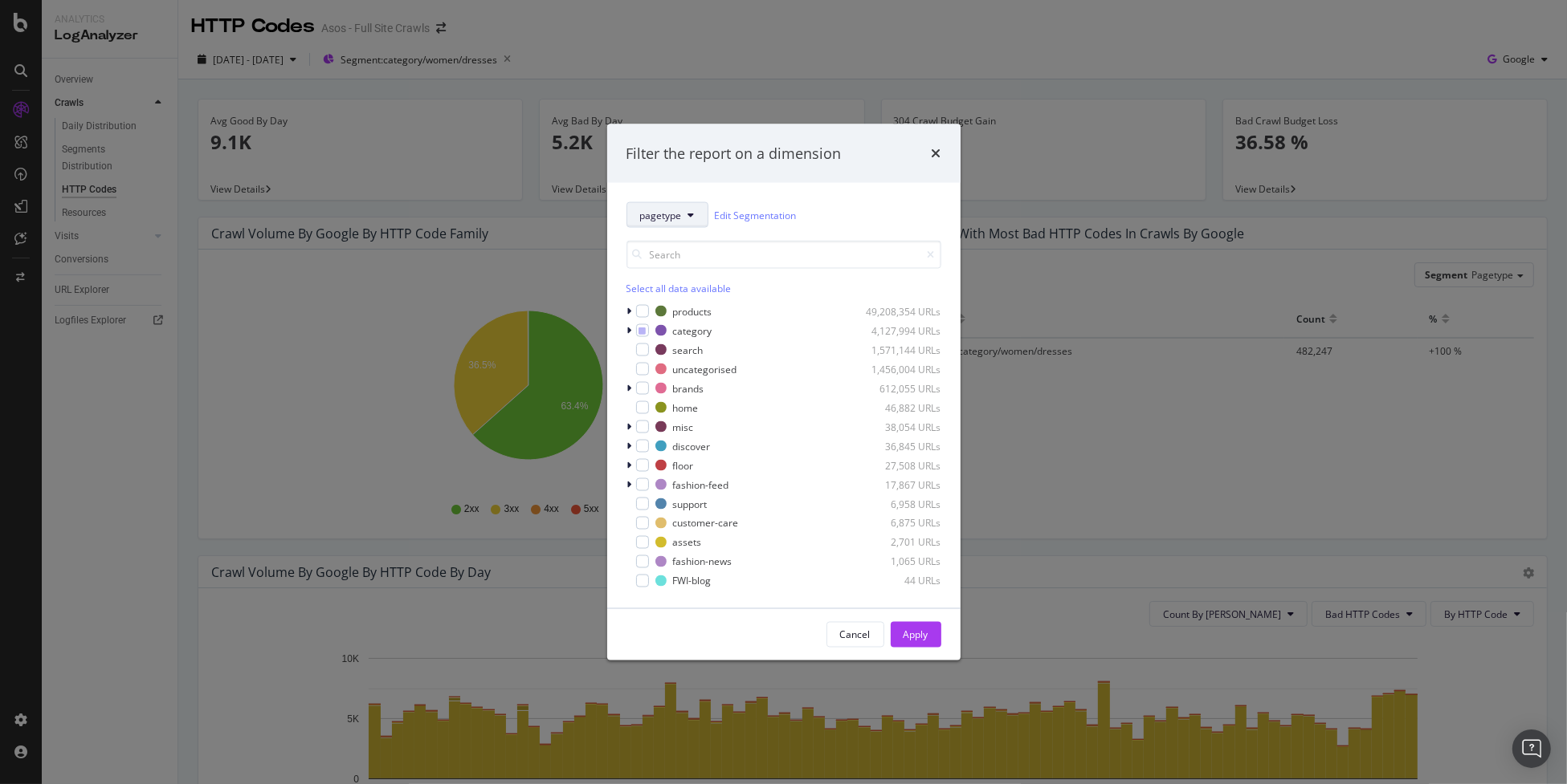
click at [689, 216] on icon "modal" at bounding box center [691, 215] width 6 height 10
click at [684, 424] on span "Category" at bounding box center [679, 421] width 79 height 15
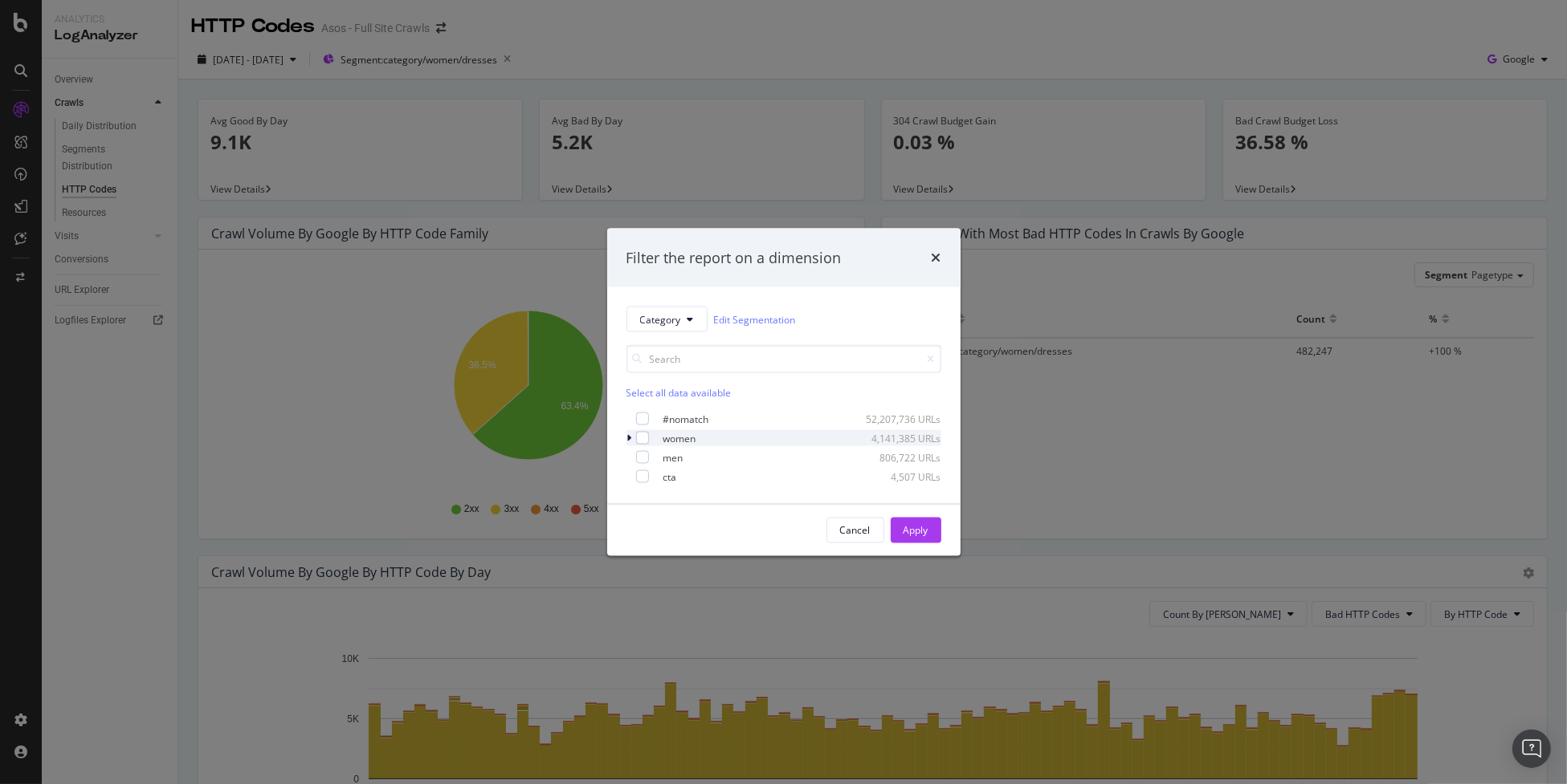
click at [627, 440] on div "modal" at bounding box center [631, 438] width 10 height 16
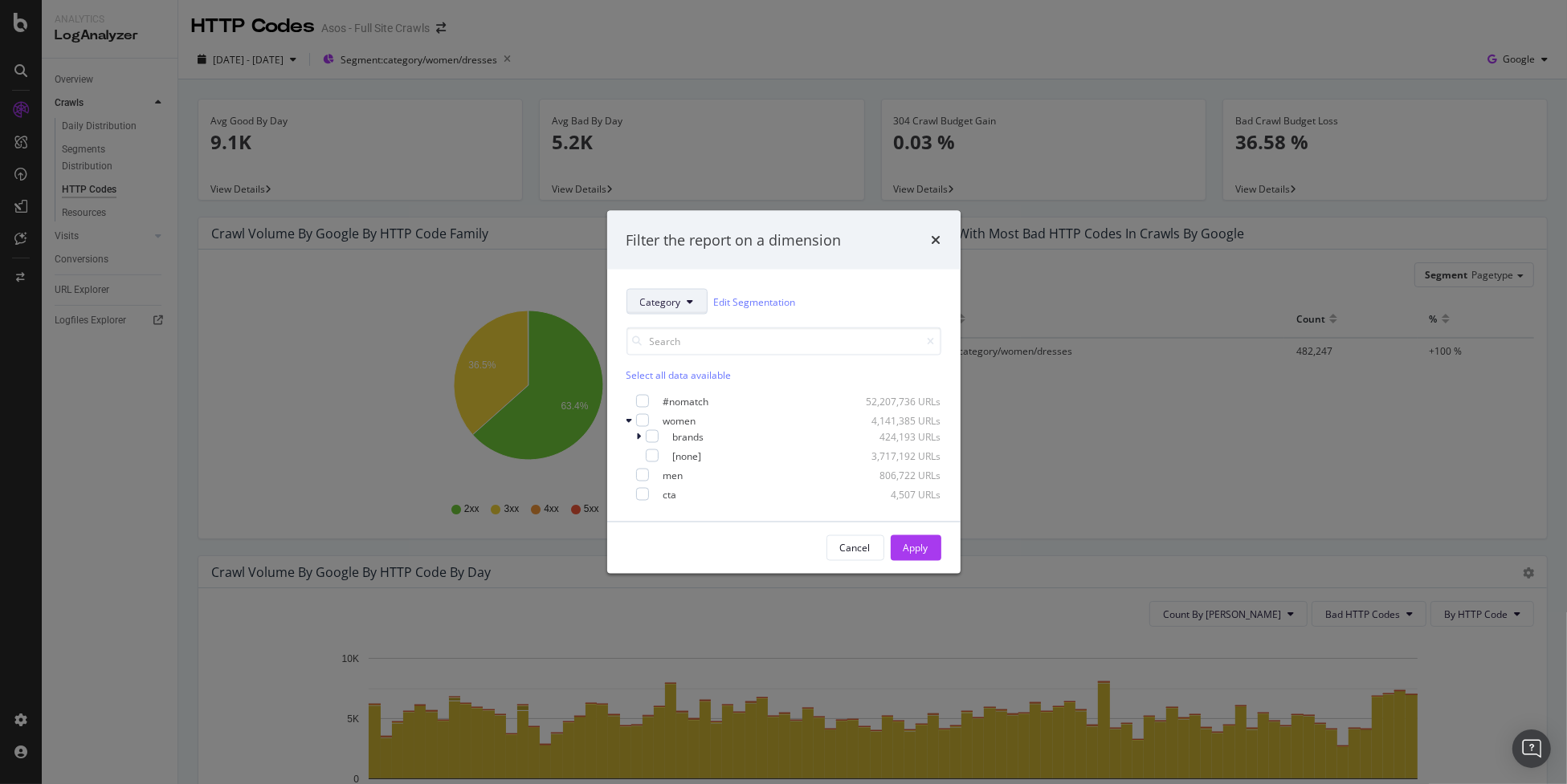
click at [655, 301] on span "Category" at bounding box center [660, 301] width 41 height 14
click at [700, 529] on span "Content" at bounding box center [679, 523] width 79 height 15
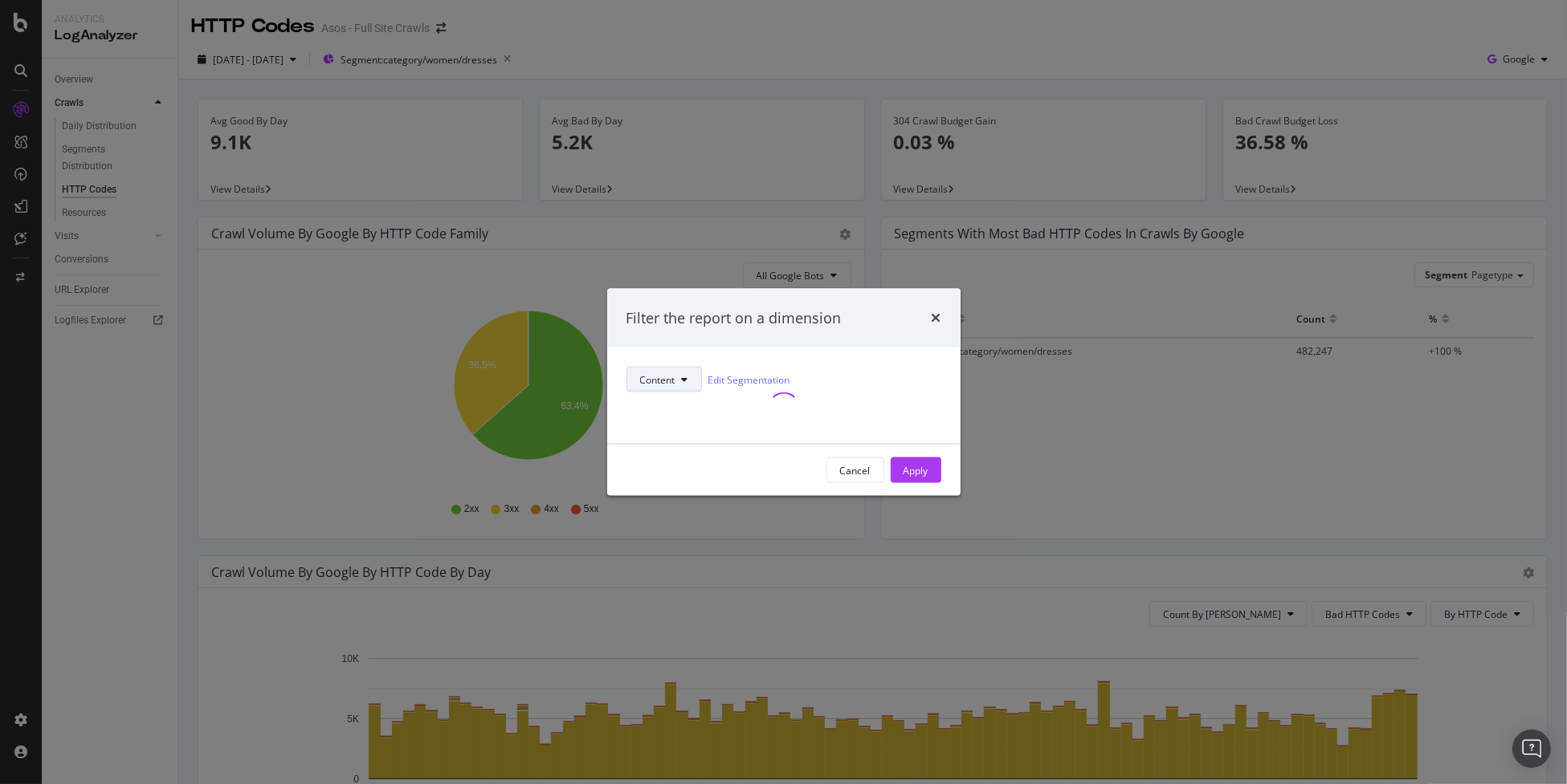
click at [681, 367] on button "Content" at bounding box center [664, 380] width 76 height 26
click at [838, 483] on button "Cancel" at bounding box center [855, 470] width 57 height 26
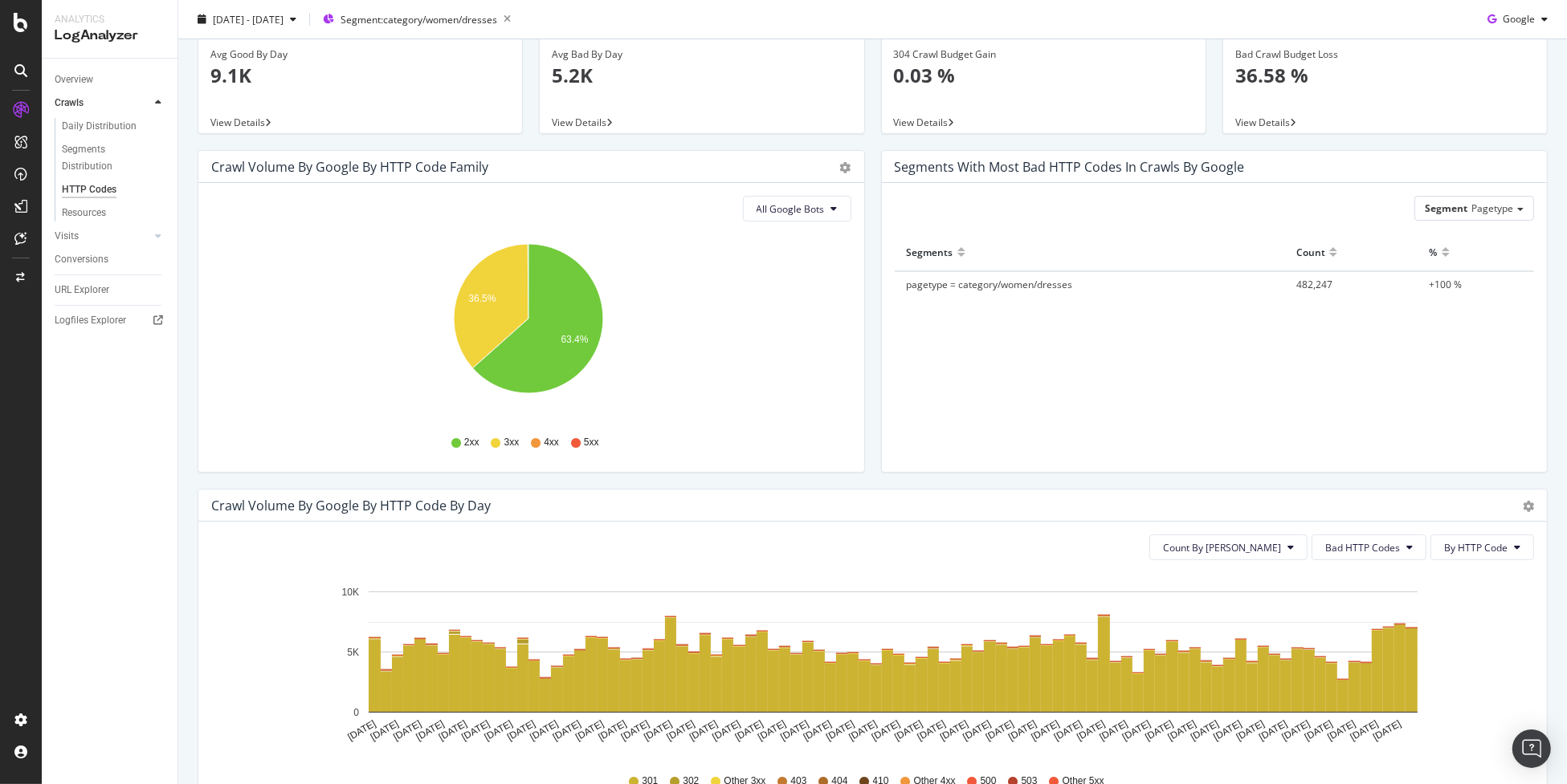
scroll to position [160, 0]
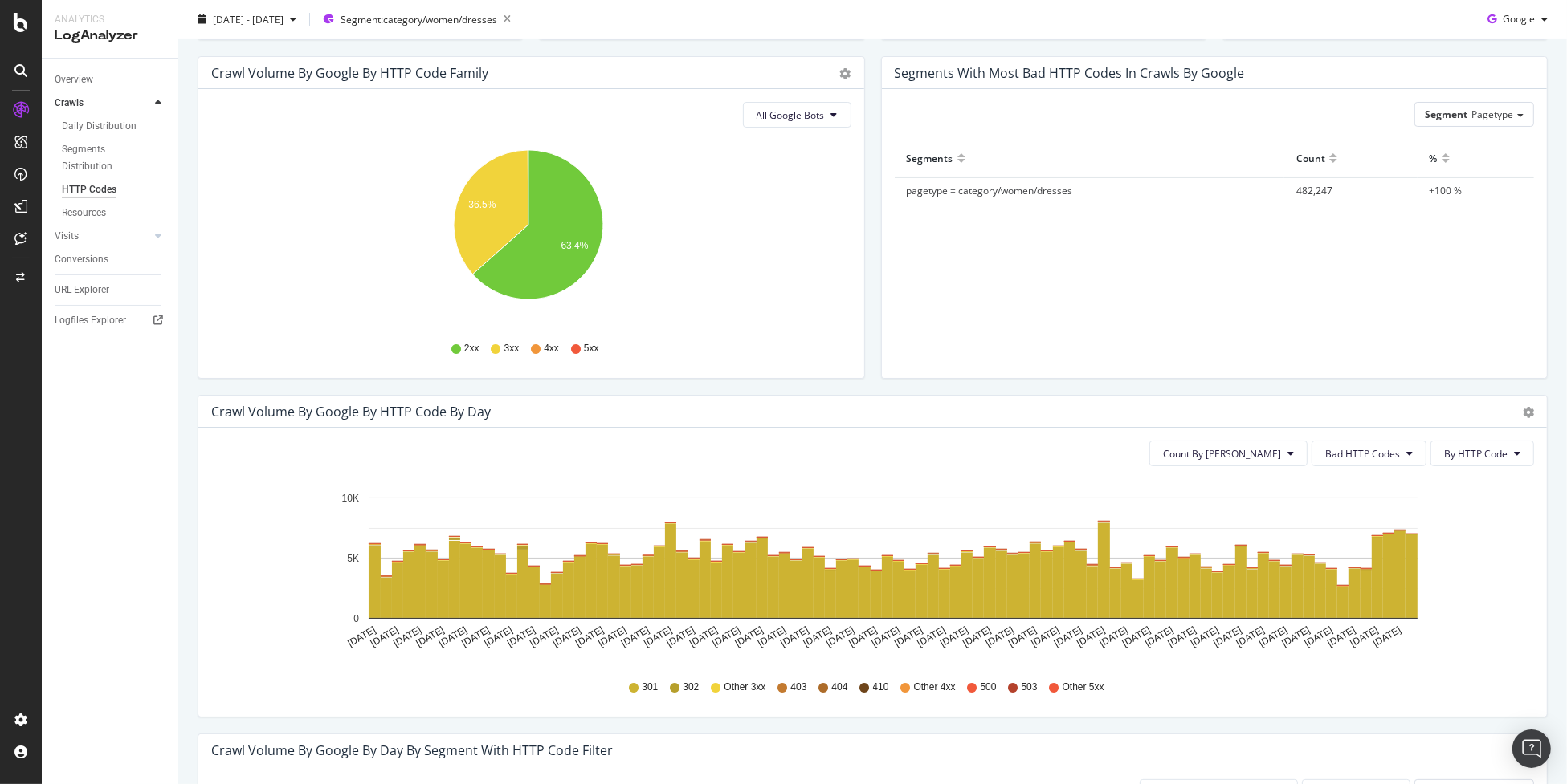
drag, startPoint x: 88, startPoint y: 292, endPoint x: 99, endPoint y: 292, distance: 11.0
click at [88, 292] on div "URL Explorer" at bounding box center [82, 290] width 55 height 16
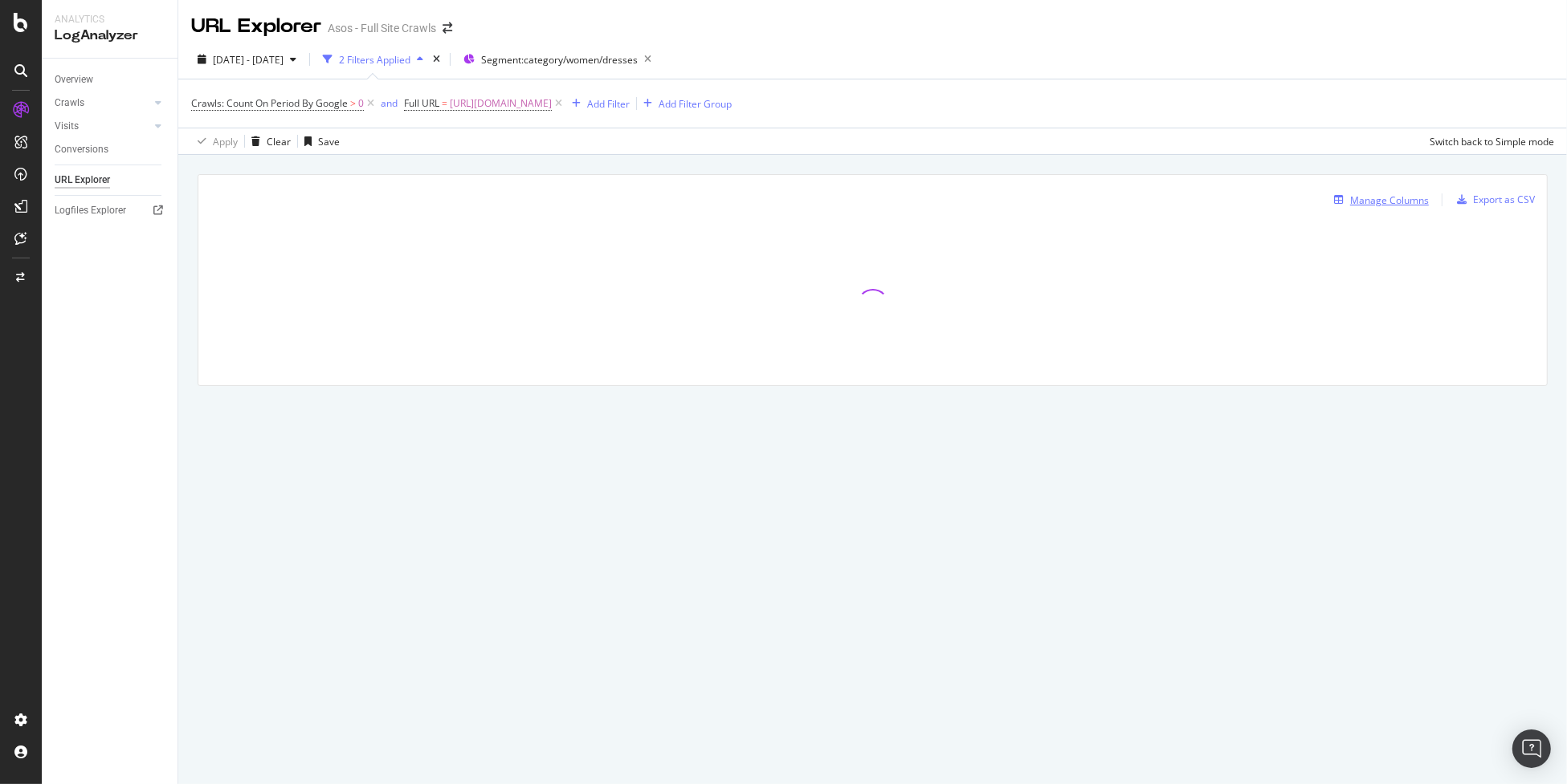
click at [1378, 205] on div "Manage Columns" at bounding box center [1390, 200] width 78 height 14
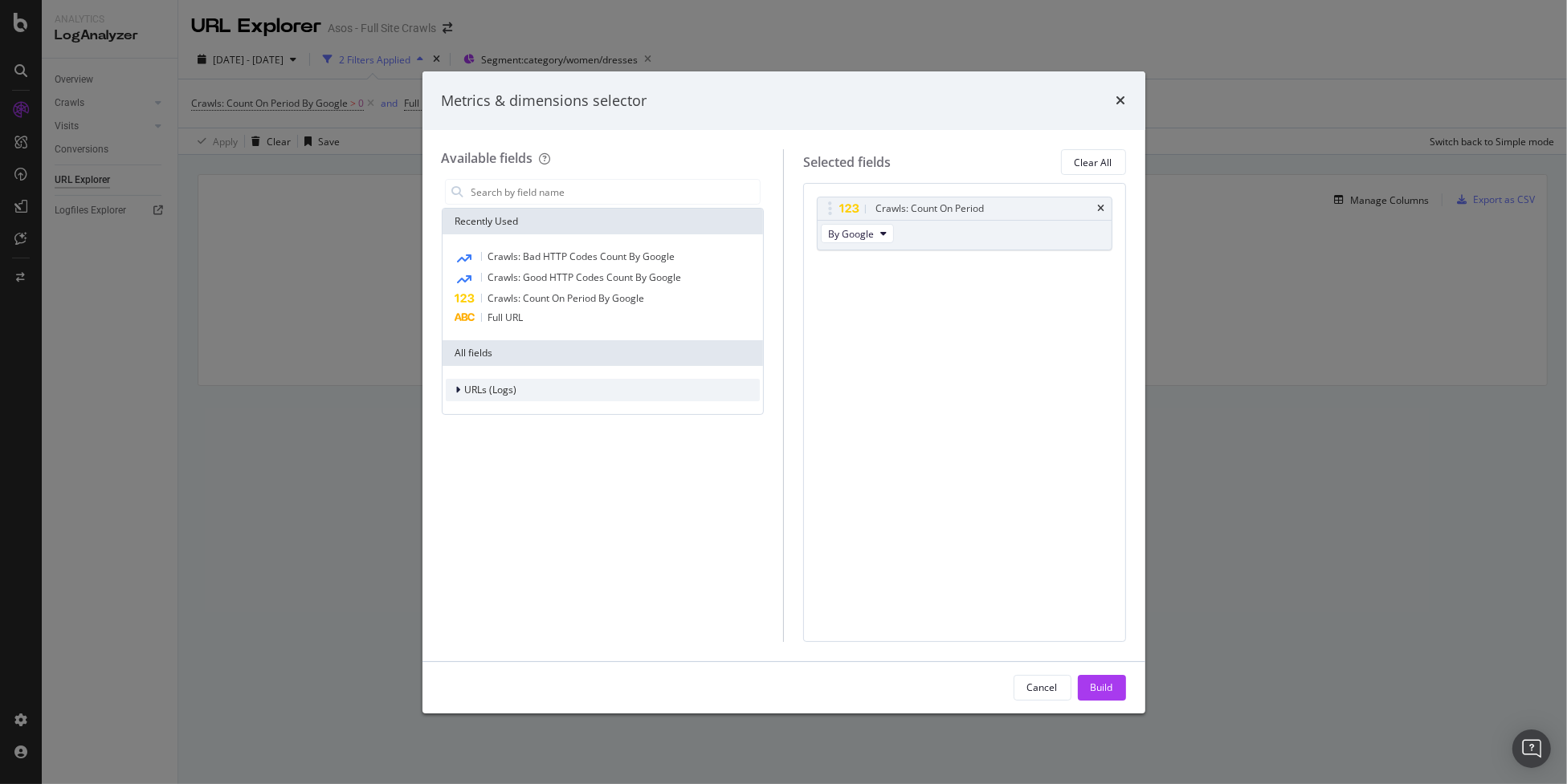
click at [551, 384] on div "URLs (Logs)" at bounding box center [603, 390] width 315 height 23
click at [548, 459] on div "Crawls" at bounding box center [603, 464] width 315 height 23
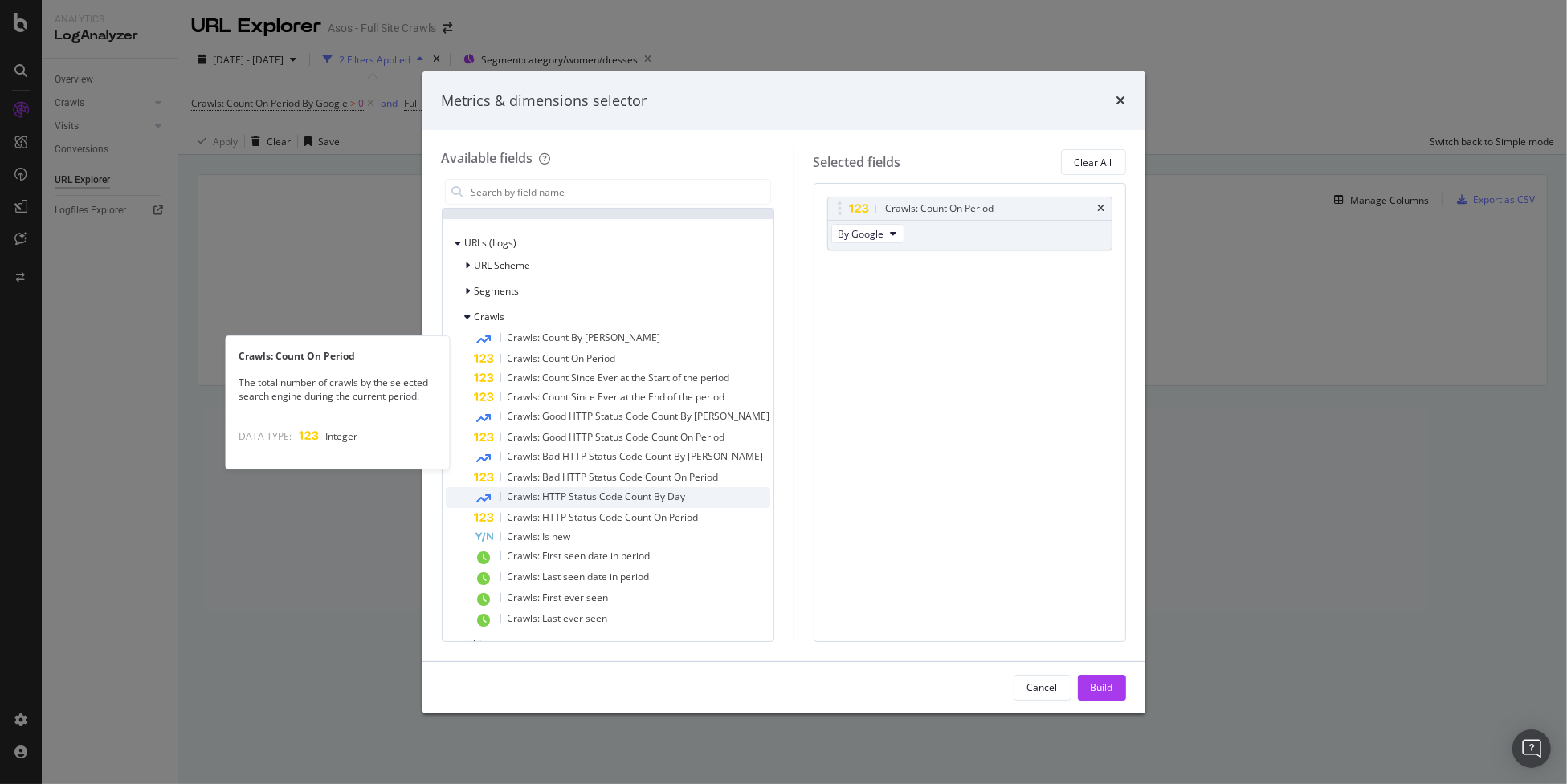
scroll to position [160, 0]
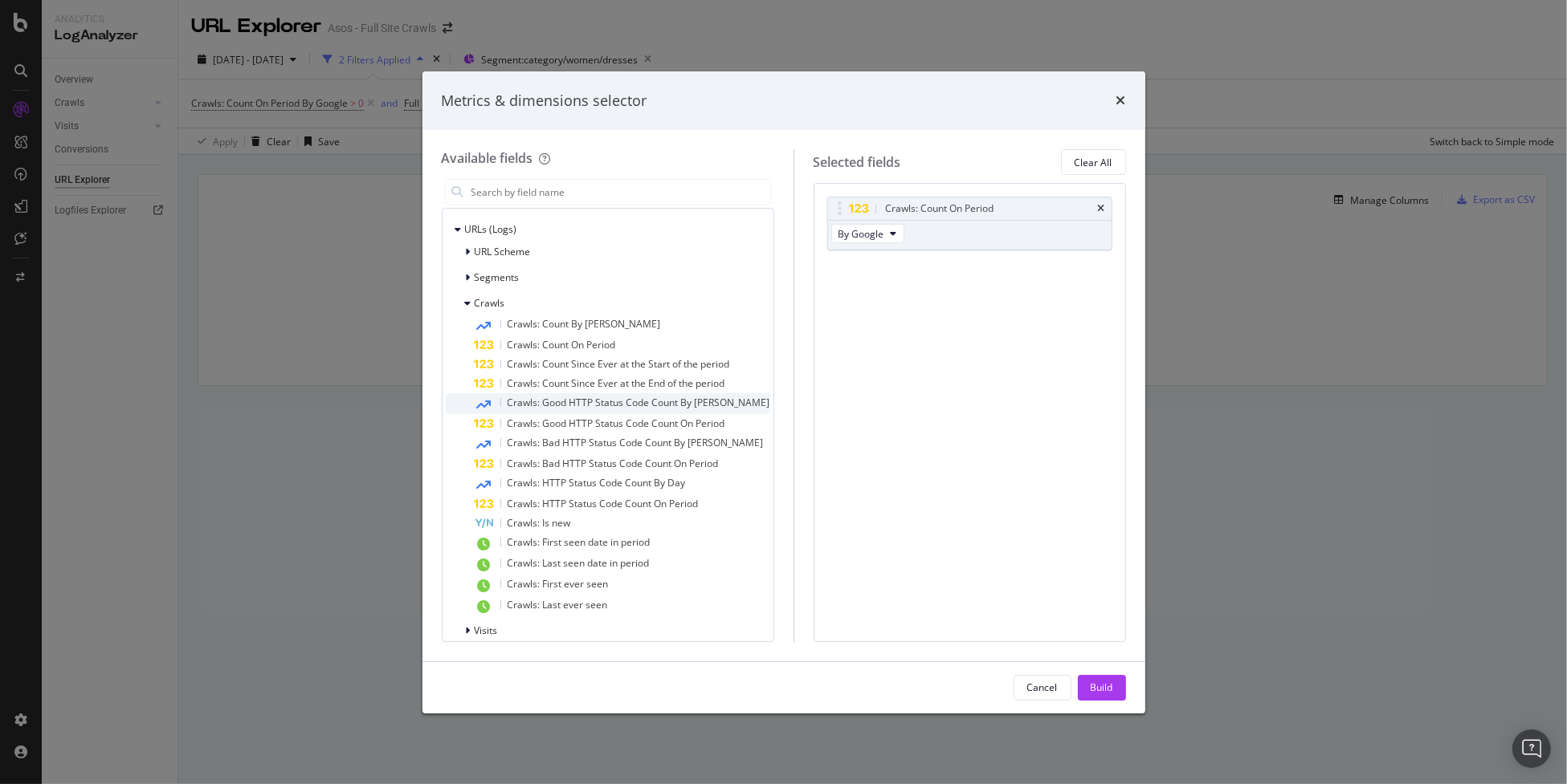
click at [618, 400] on span "Crawls: Good HTTP Status Code Count By [PERSON_NAME]" at bounding box center [639, 402] width 263 height 14
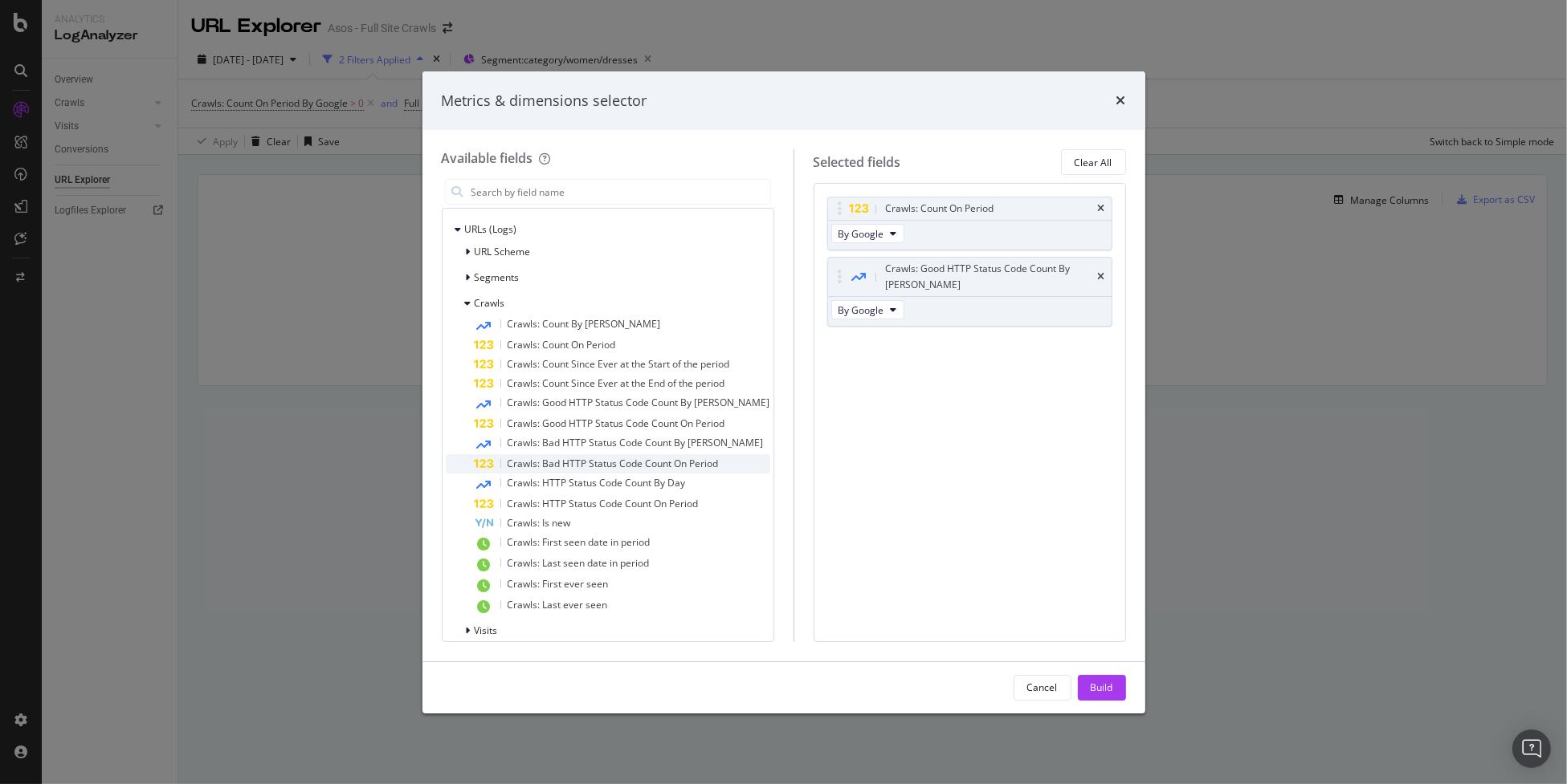
click at [598, 465] on span "Crawls: Bad HTTP Status Code Count On Period" at bounding box center [614, 463] width 212 height 14
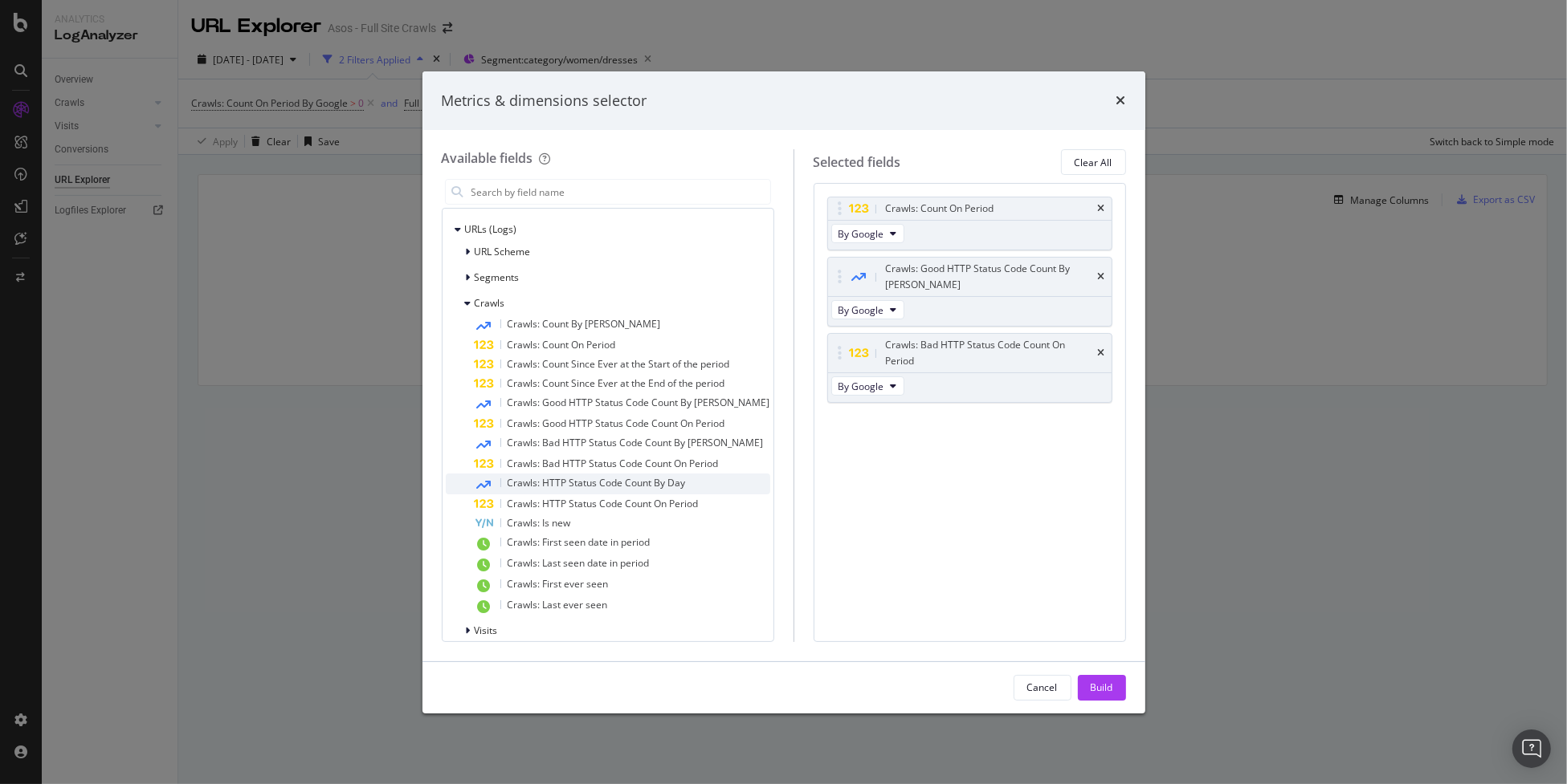
click at [597, 481] on span "Crawls: HTTP Status Code Count By Day" at bounding box center [597, 482] width 179 height 14
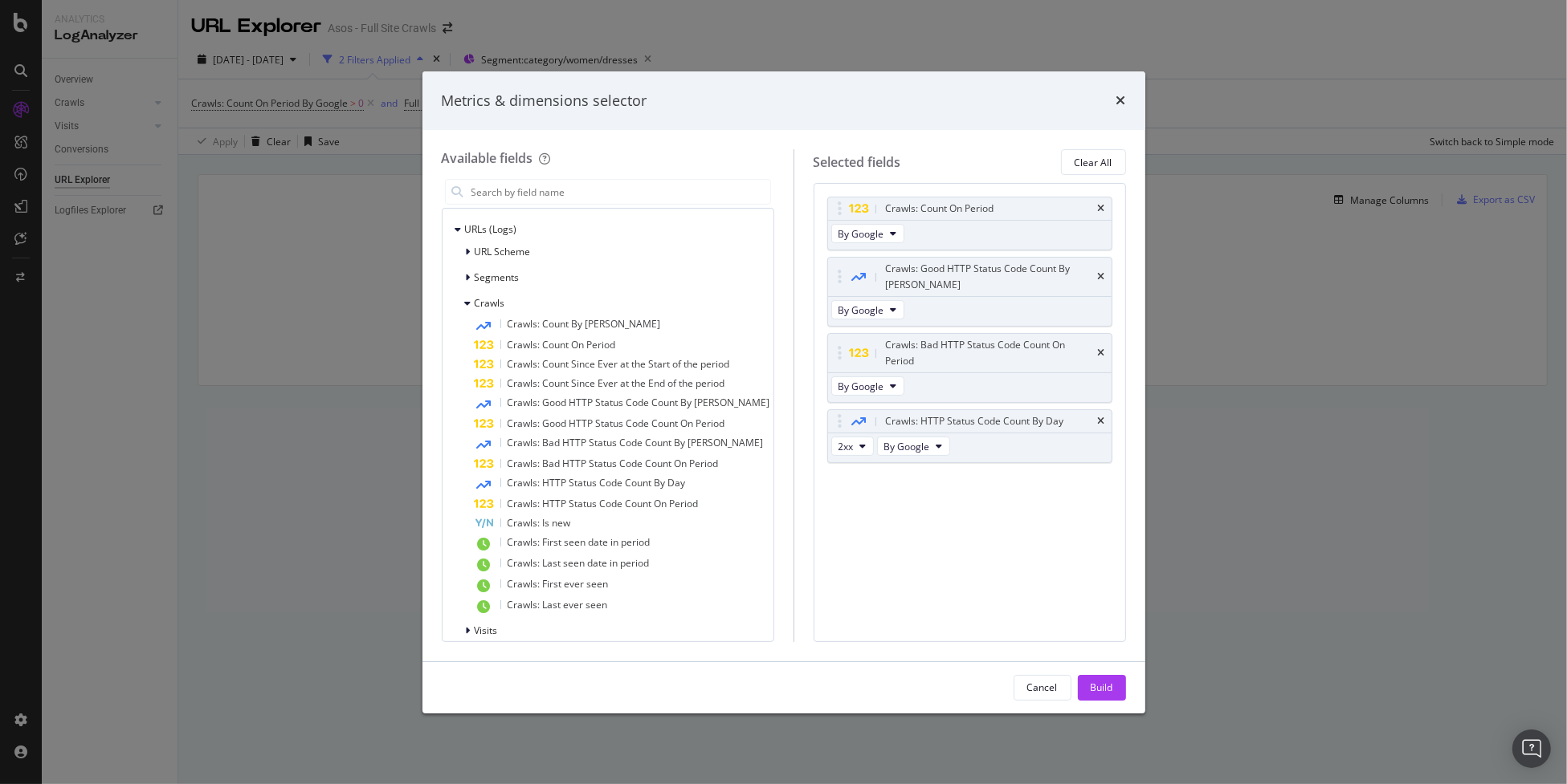
click at [597, 481] on span "Crawls: HTTP Status Code Count By Day" at bounding box center [597, 482] width 179 height 14
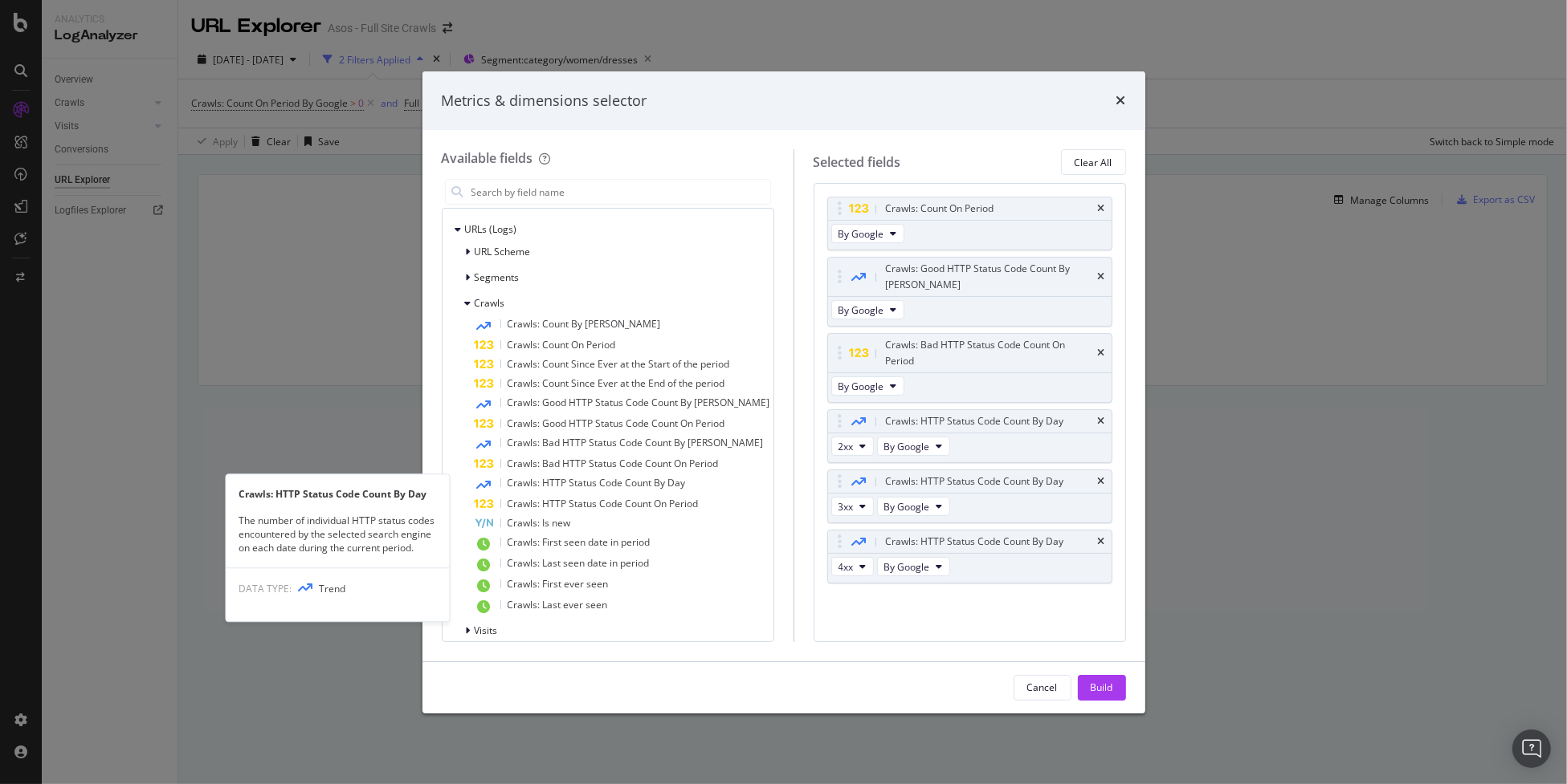
click at [597, 481] on span "Crawls: HTTP Status Code Count By Day" at bounding box center [597, 482] width 179 height 14
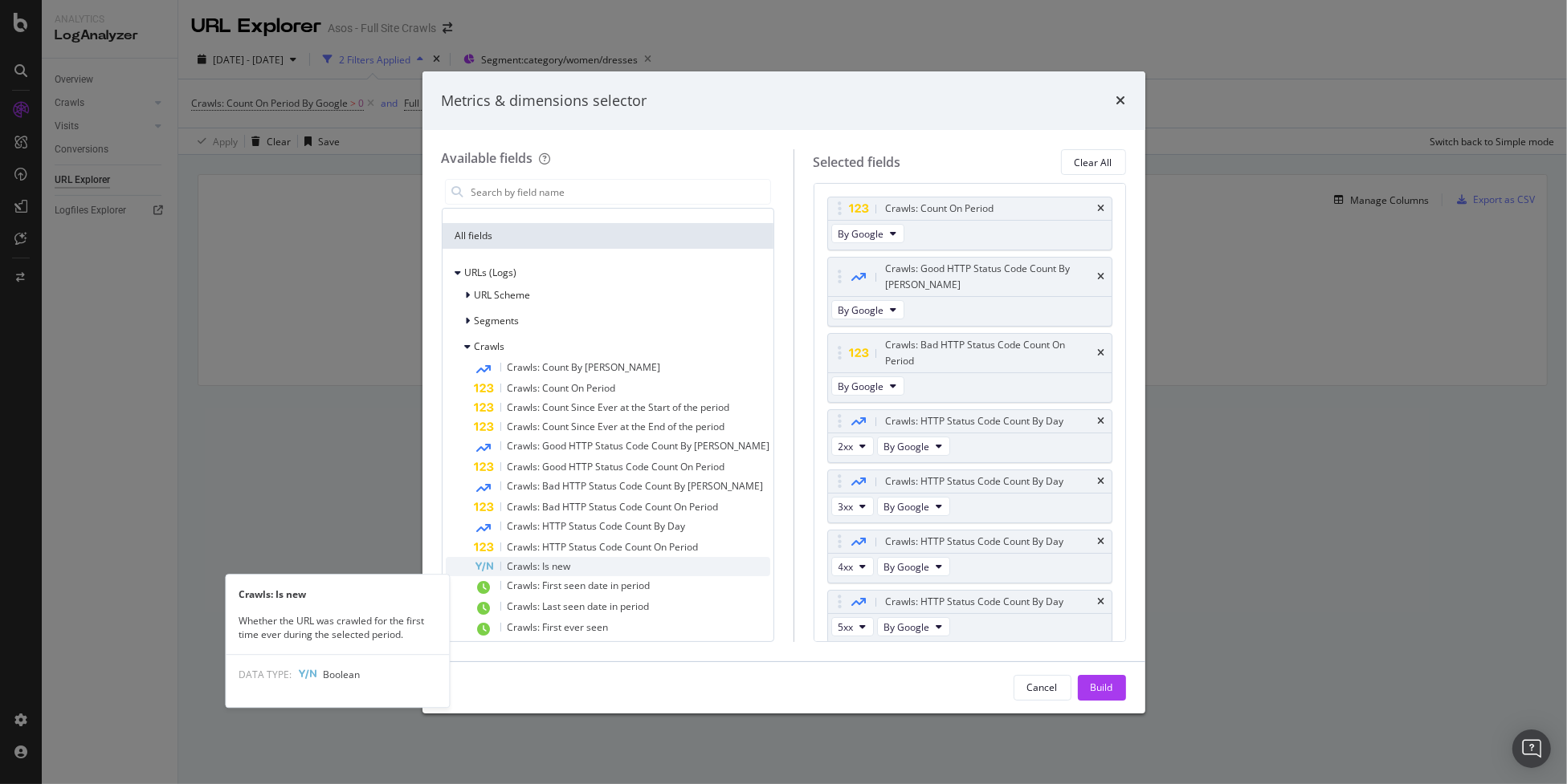
scroll to position [94, 0]
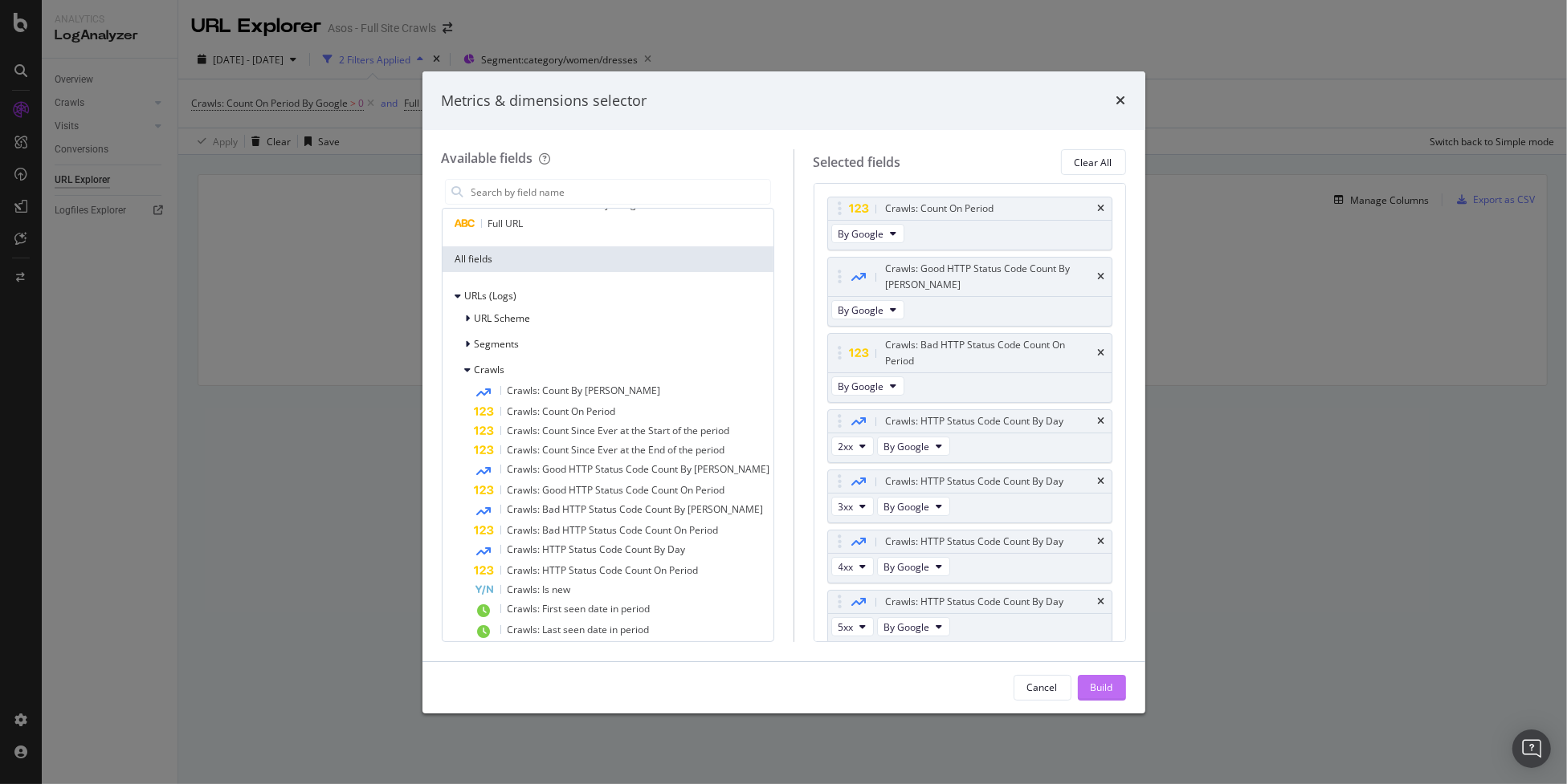
click at [1111, 685] on div "Build" at bounding box center [1102, 687] width 23 height 14
